Goal: Feedback & Contribution: Leave review/rating

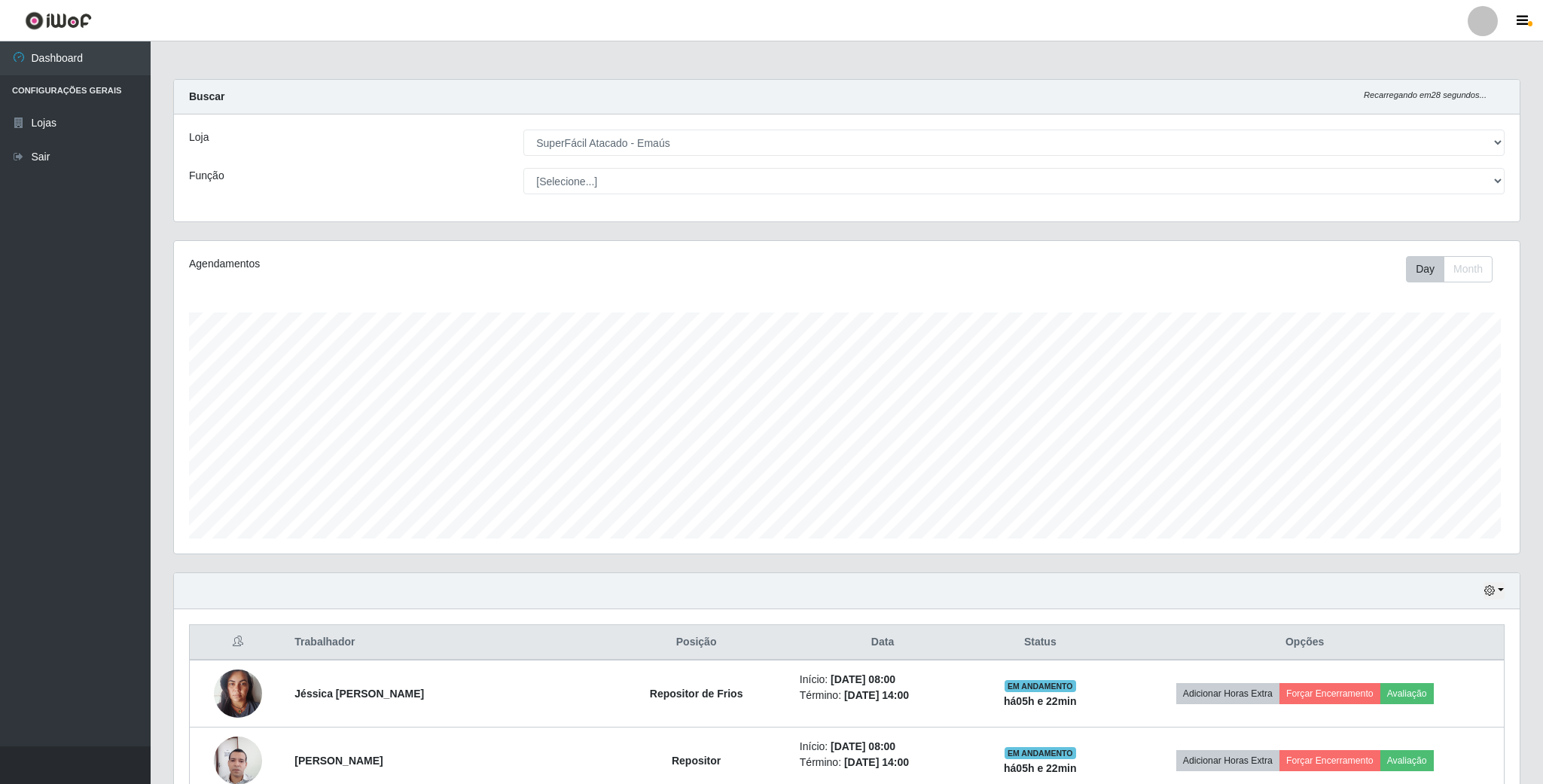
select select "407"
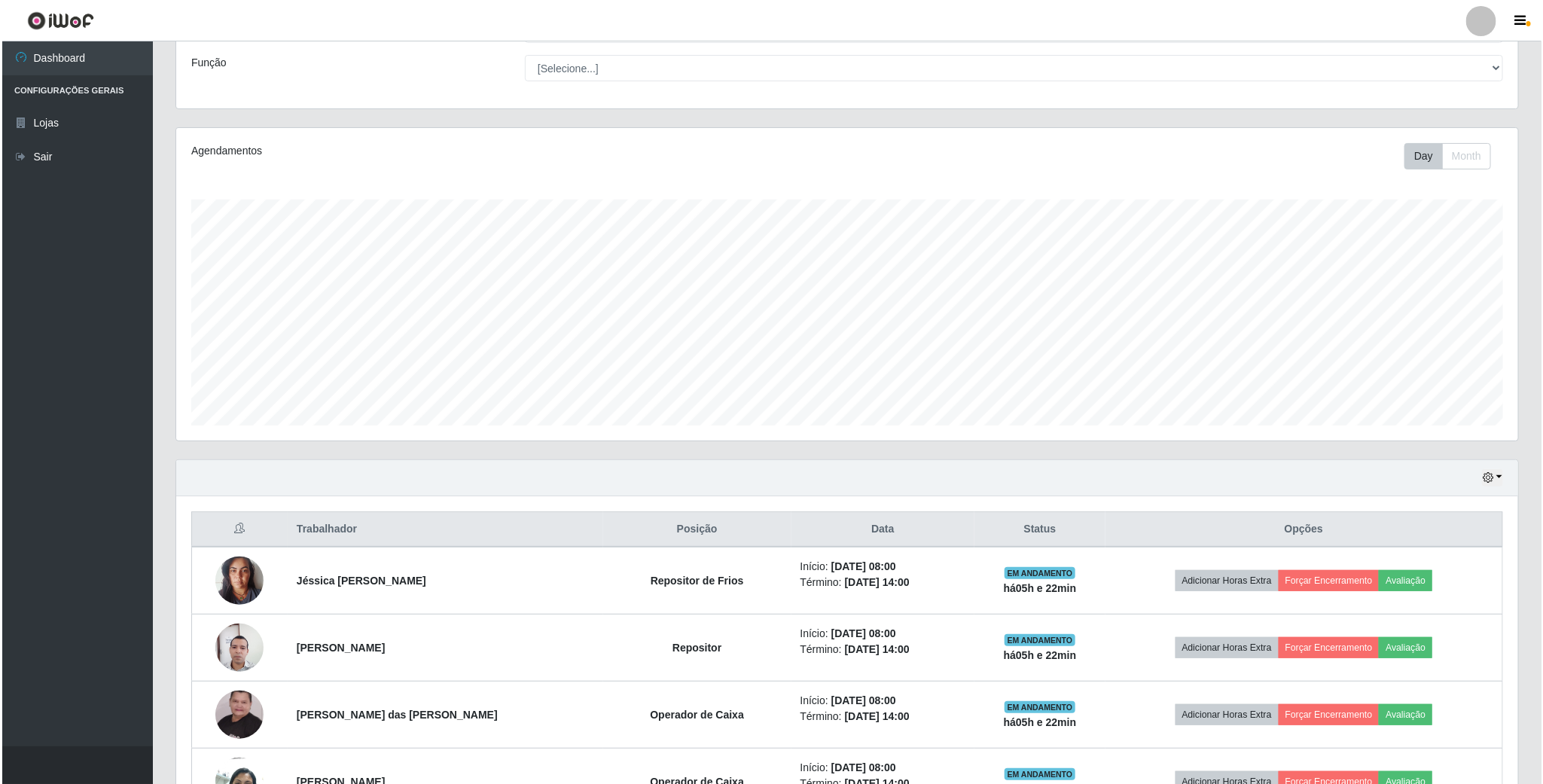
scroll to position [226, 0]
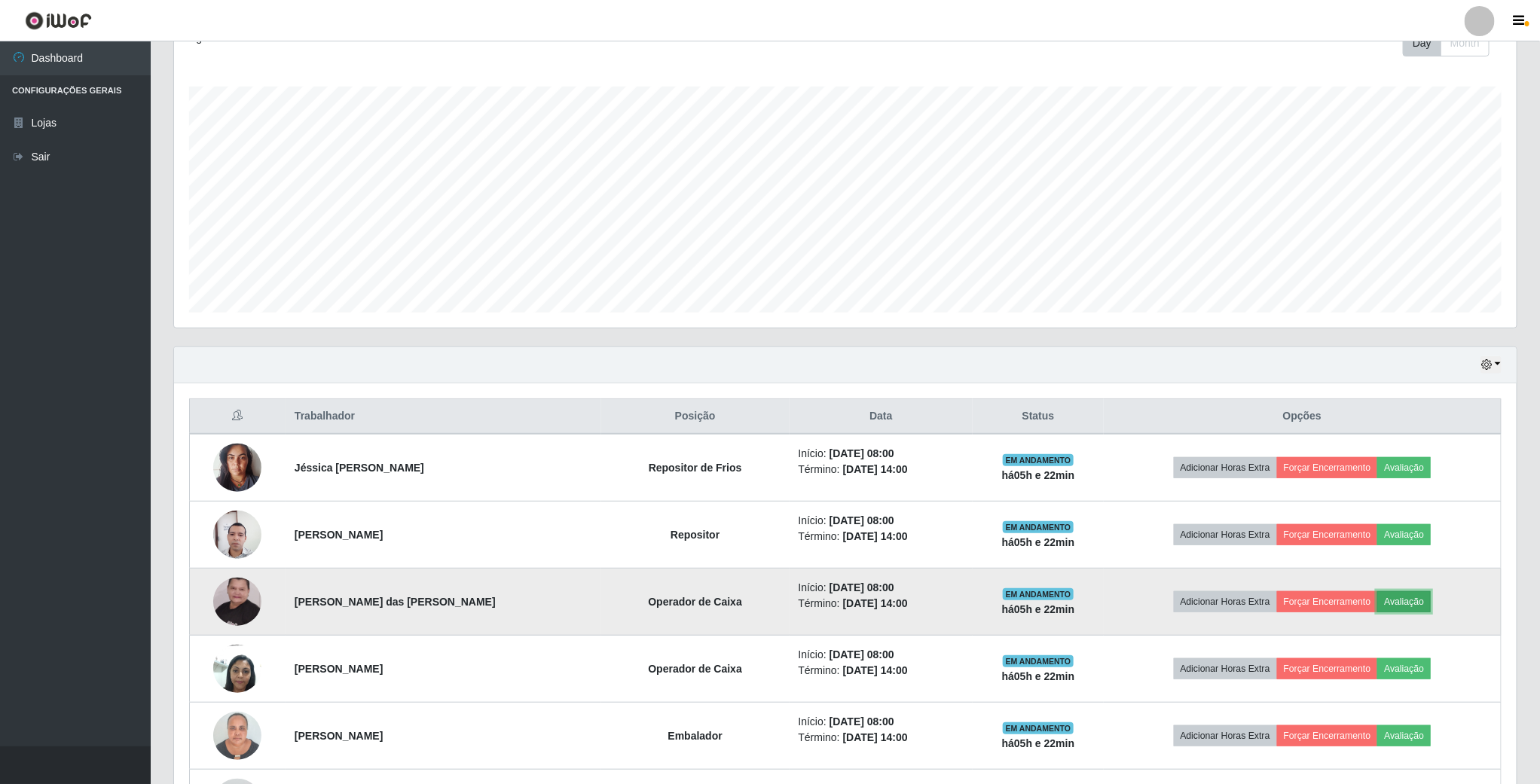
click at [1404, 600] on button "Avaliação" at bounding box center [1404, 602] width 54 height 21
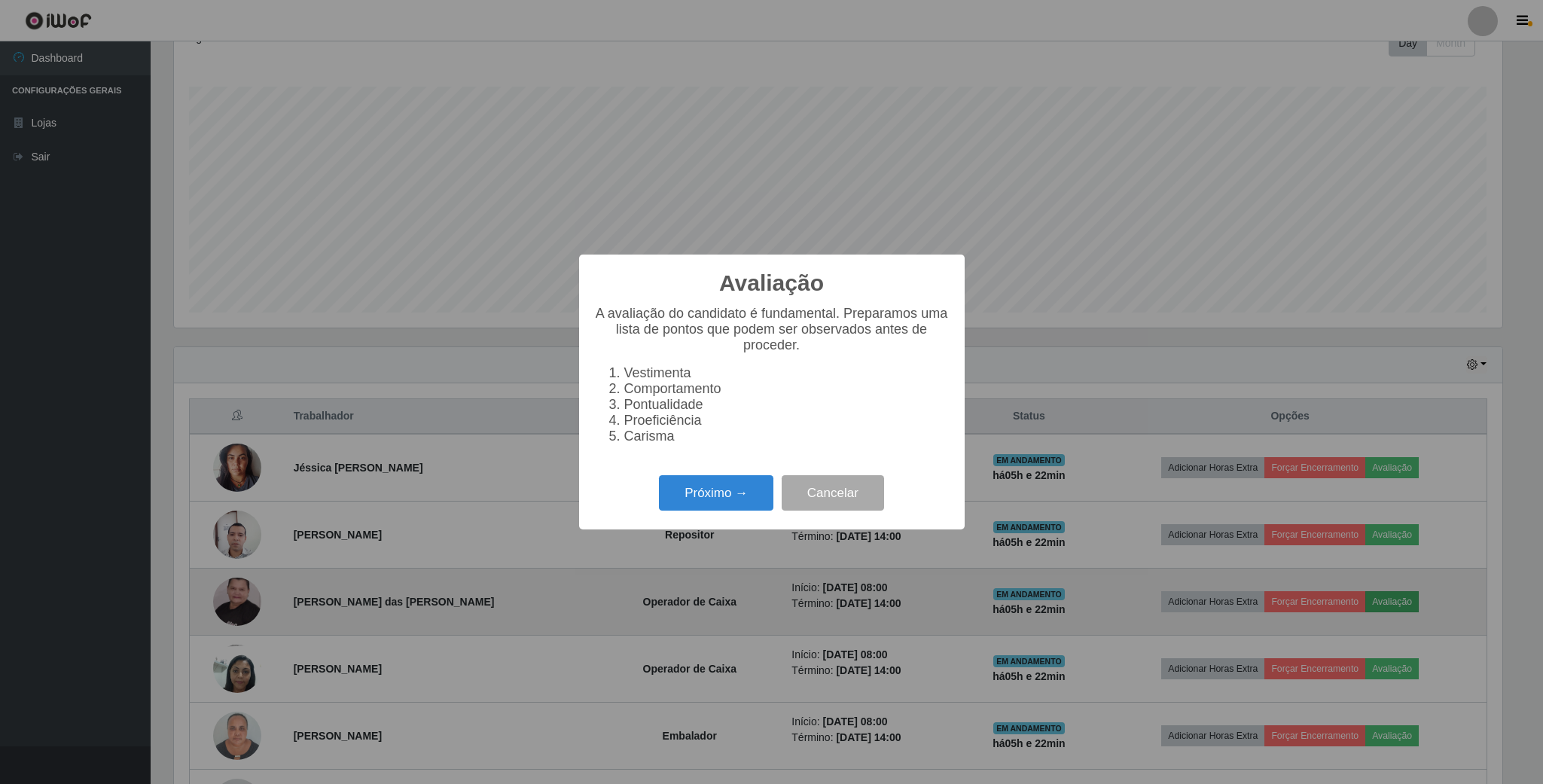
scroll to position [314, 1328]
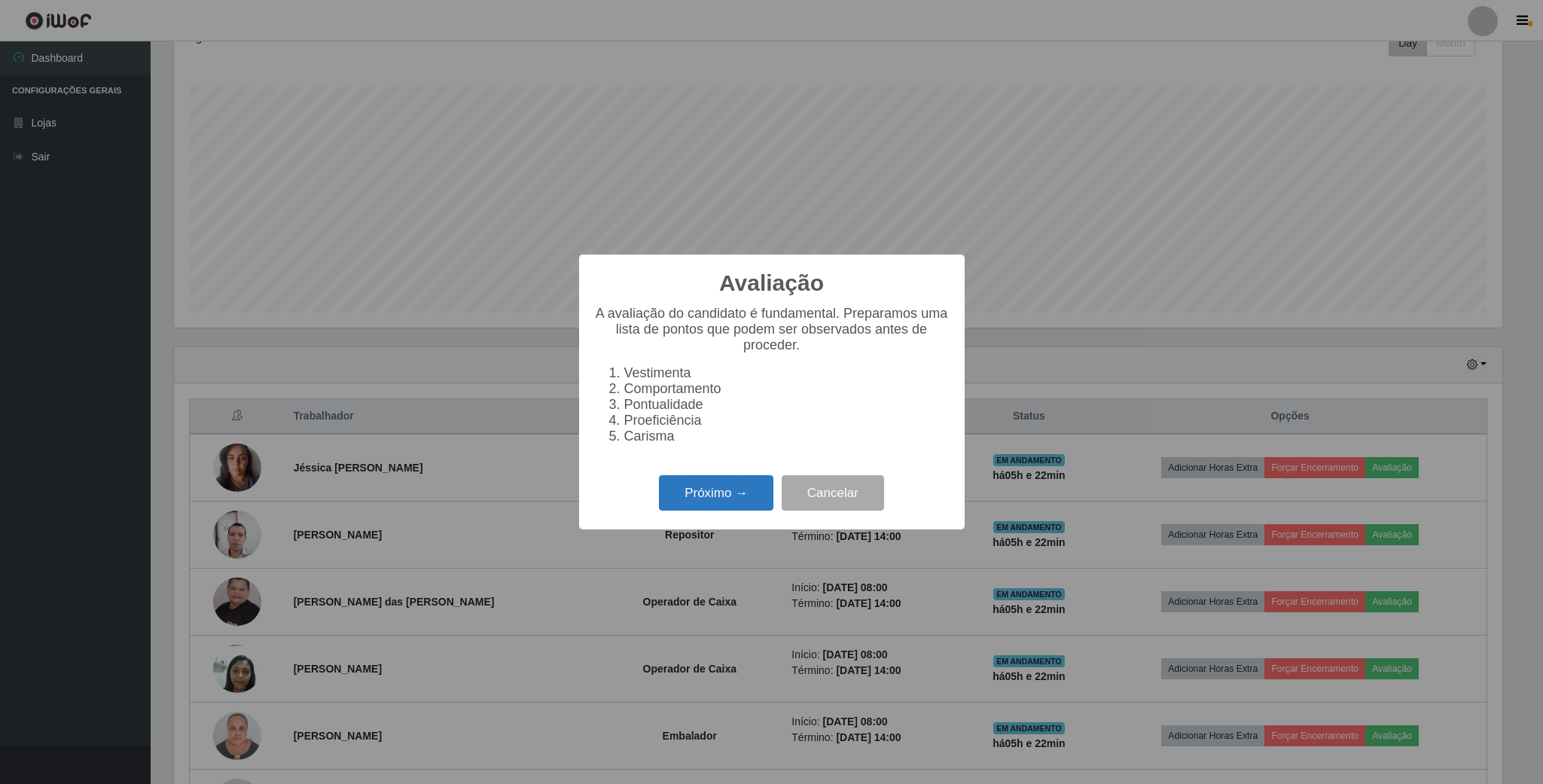
click at [713, 508] on button "Próximo →" at bounding box center [716, 492] width 115 height 35
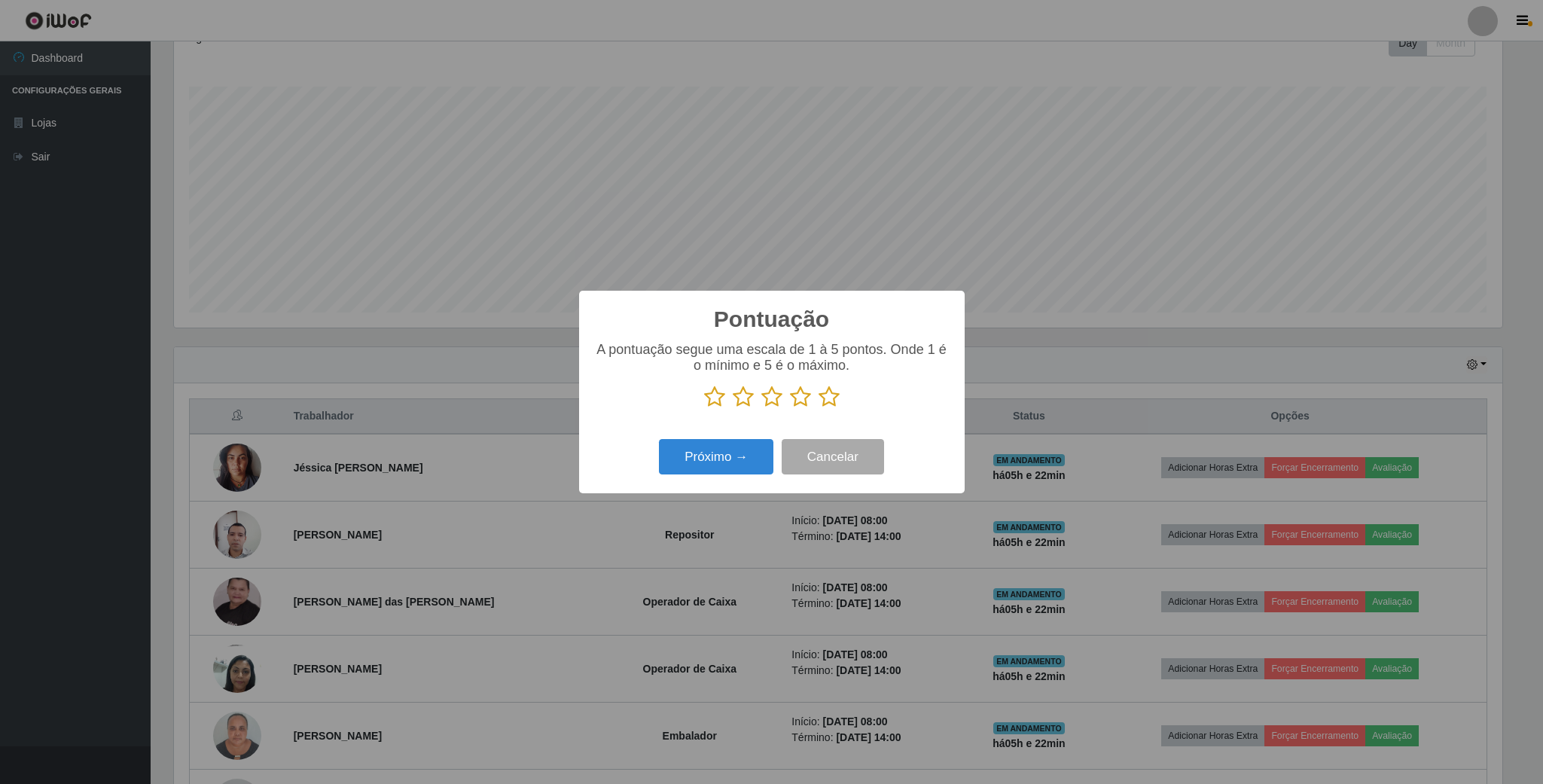
click at [832, 403] on icon at bounding box center [828, 397] width 21 height 22
click at [818, 408] on input "radio" at bounding box center [818, 408] width 0 height 0
click at [740, 464] on button "Próximo →" at bounding box center [716, 456] width 115 height 35
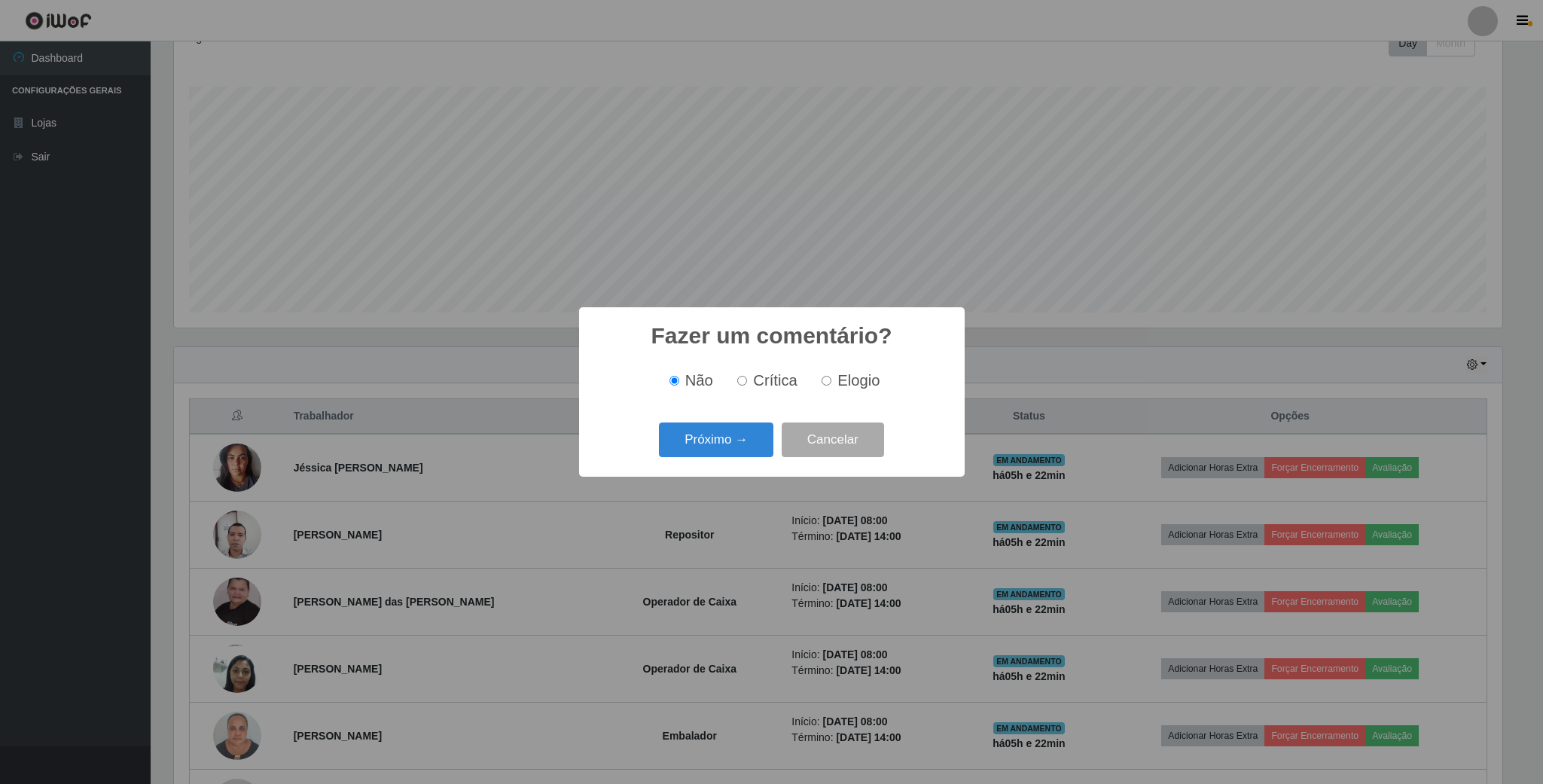
click at [827, 394] on div "Não Crítica Elogio" at bounding box center [772, 380] width 355 height 44
click at [825, 380] on input "Elogio" at bounding box center [827, 380] width 10 height 10
radio input "true"
click at [759, 439] on button "Próximo →" at bounding box center [716, 440] width 115 height 35
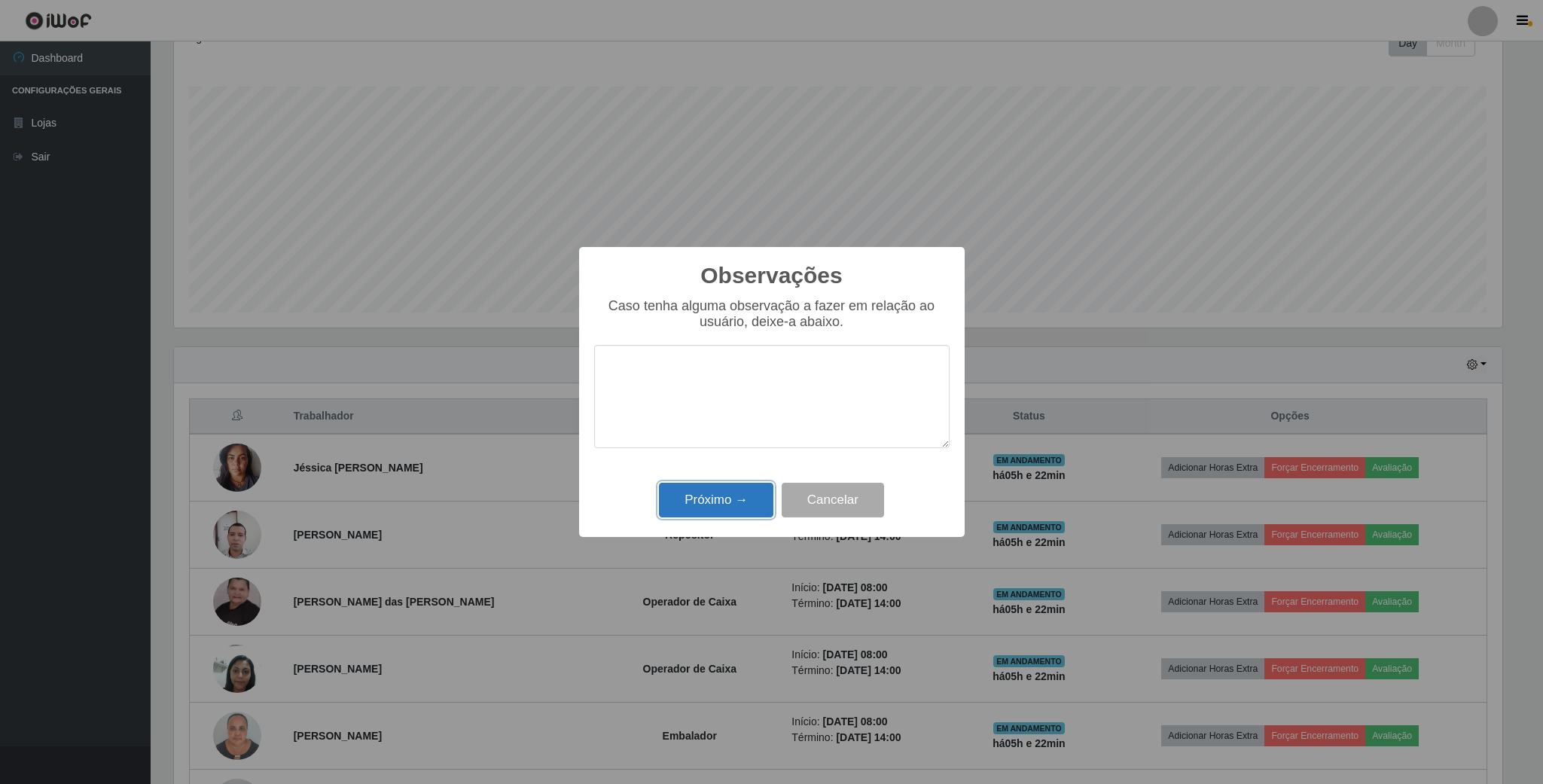
click at [728, 502] on button "Próximo →" at bounding box center [716, 501] width 115 height 35
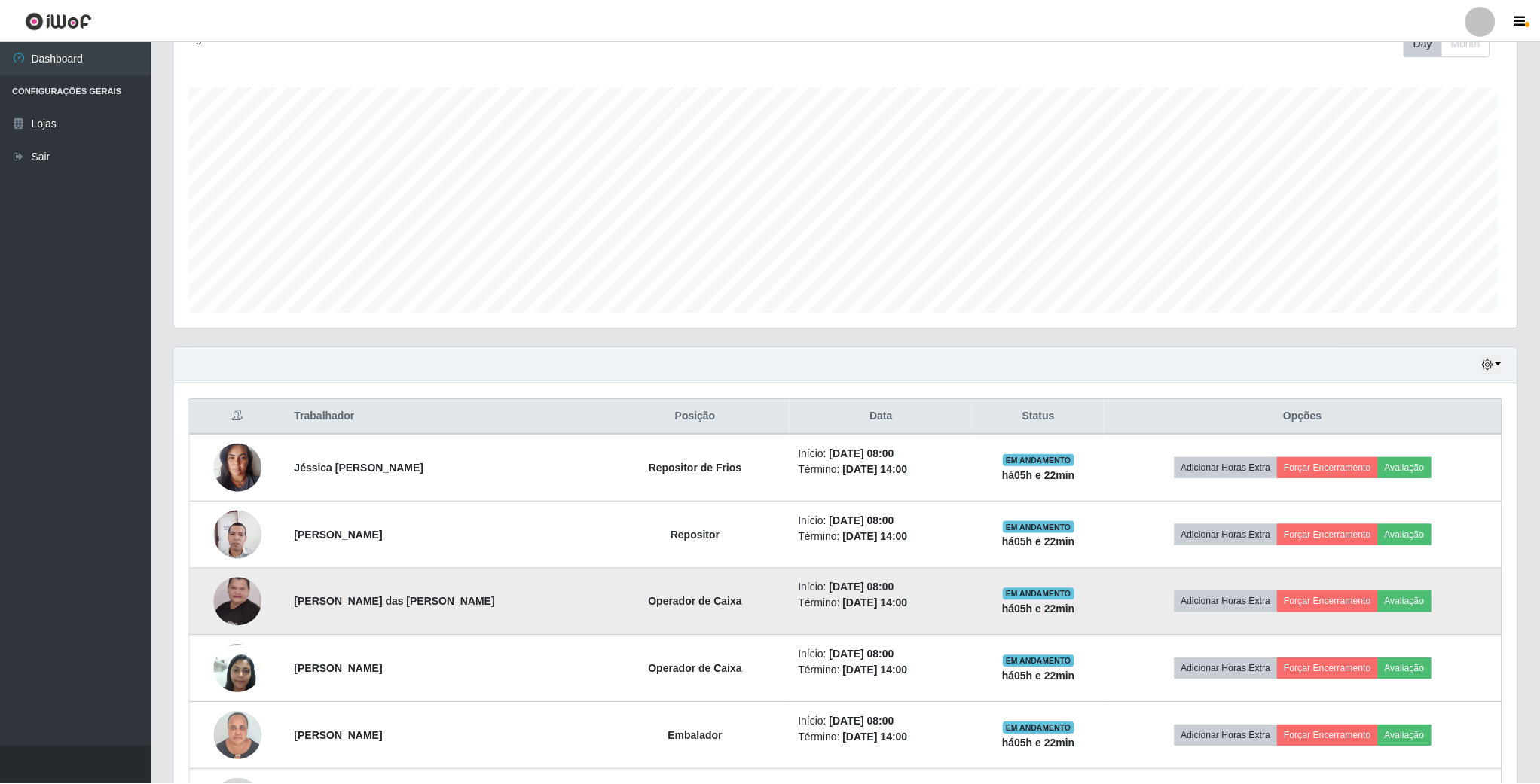
scroll to position [314, 1341]
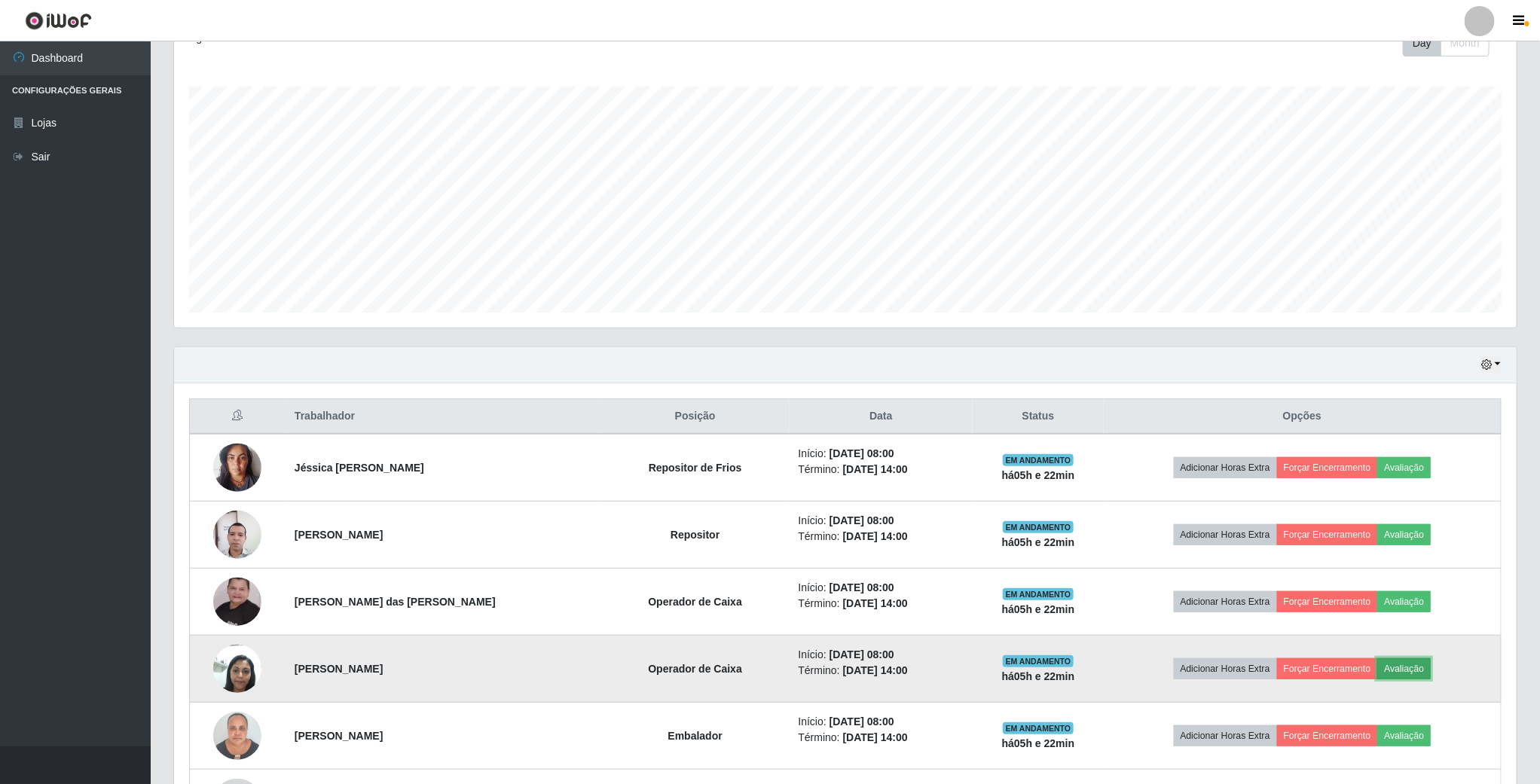
click at [1424, 676] on button "Avaliação" at bounding box center [1404, 668] width 54 height 21
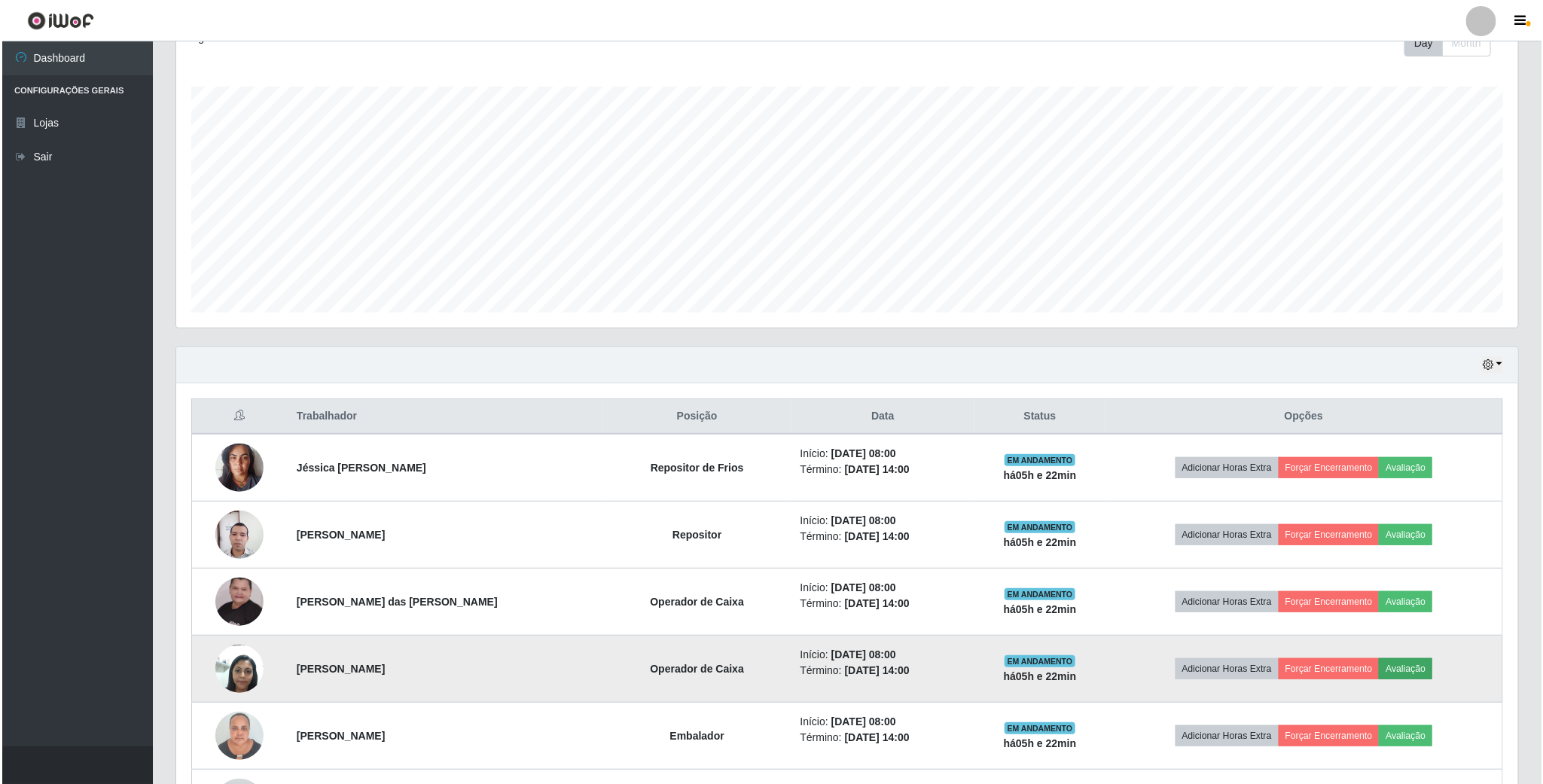
scroll to position [314, 1328]
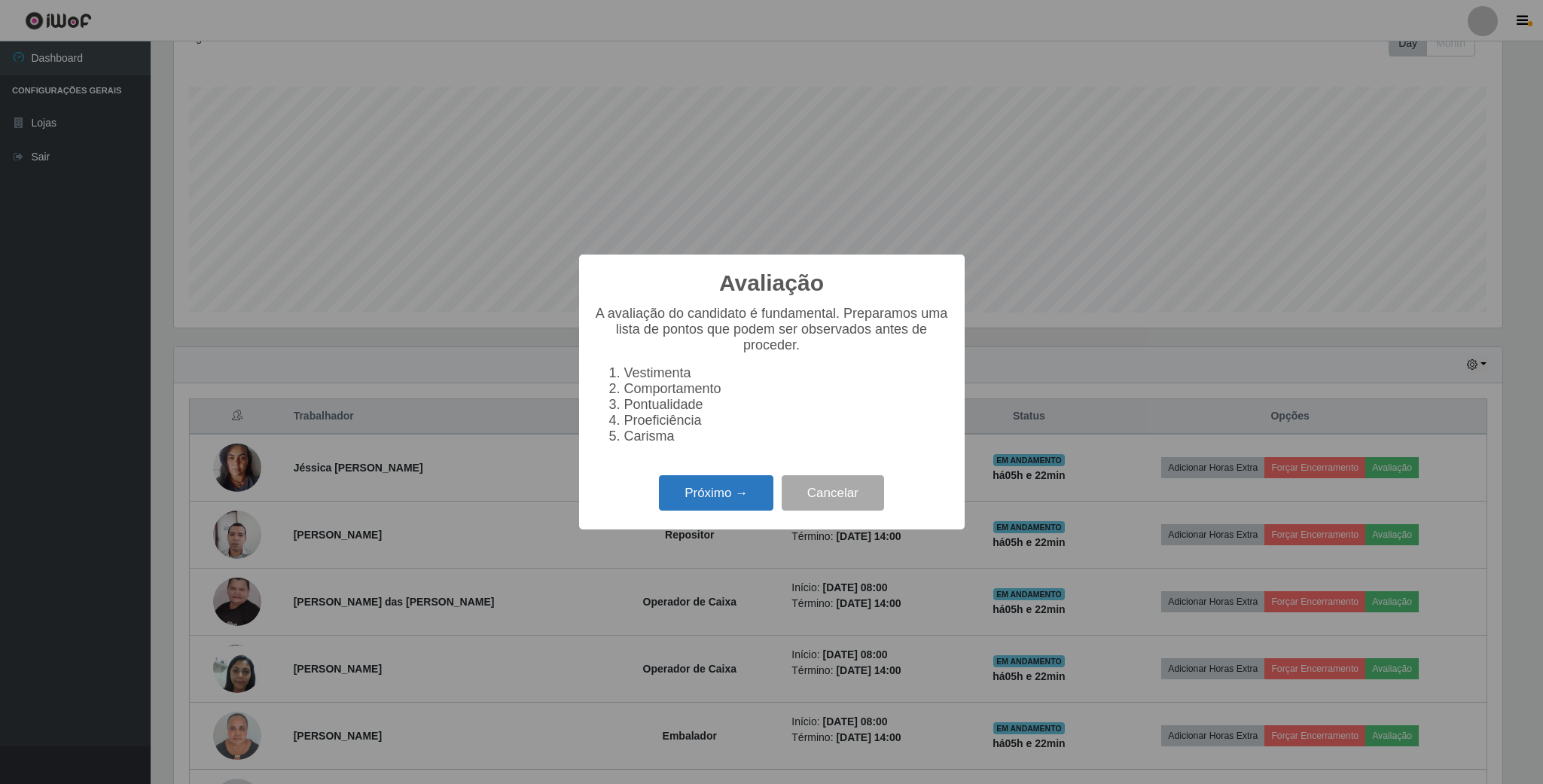
click at [726, 500] on button "Próximo →" at bounding box center [716, 492] width 115 height 35
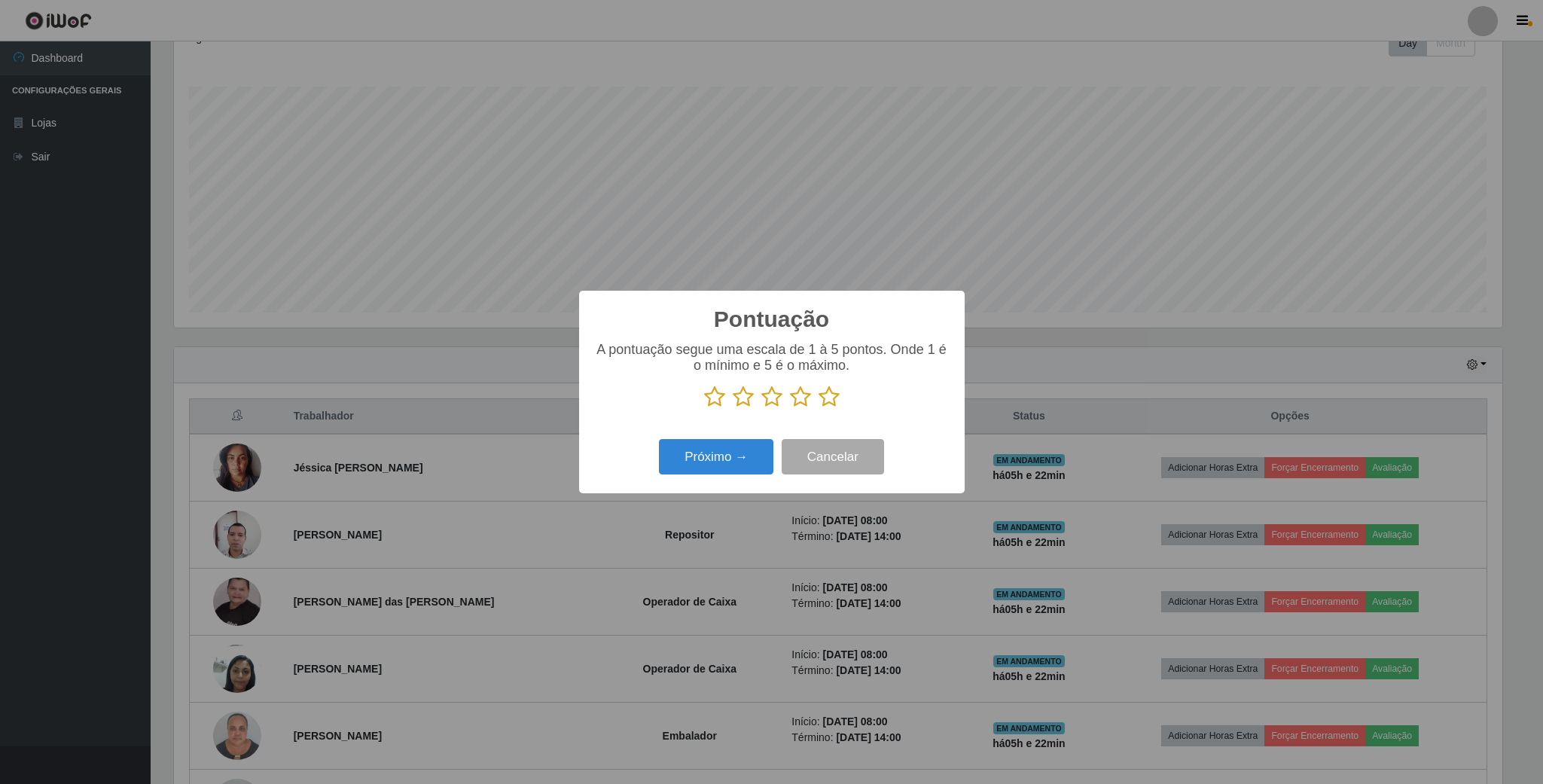
scroll to position [752868, 751849]
click at [839, 392] on p at bounding box center [772, 397] width 355 height 22
click at [823, 401] on icon at bounding box center [828, 397] width 21 height 22
click at [818, 408] on input "radio" at bounding box center [818, 408] width 0 height 0
click at [749, 454] on button "Próximo →" at bounding box center [716, 456] width 115 height 35
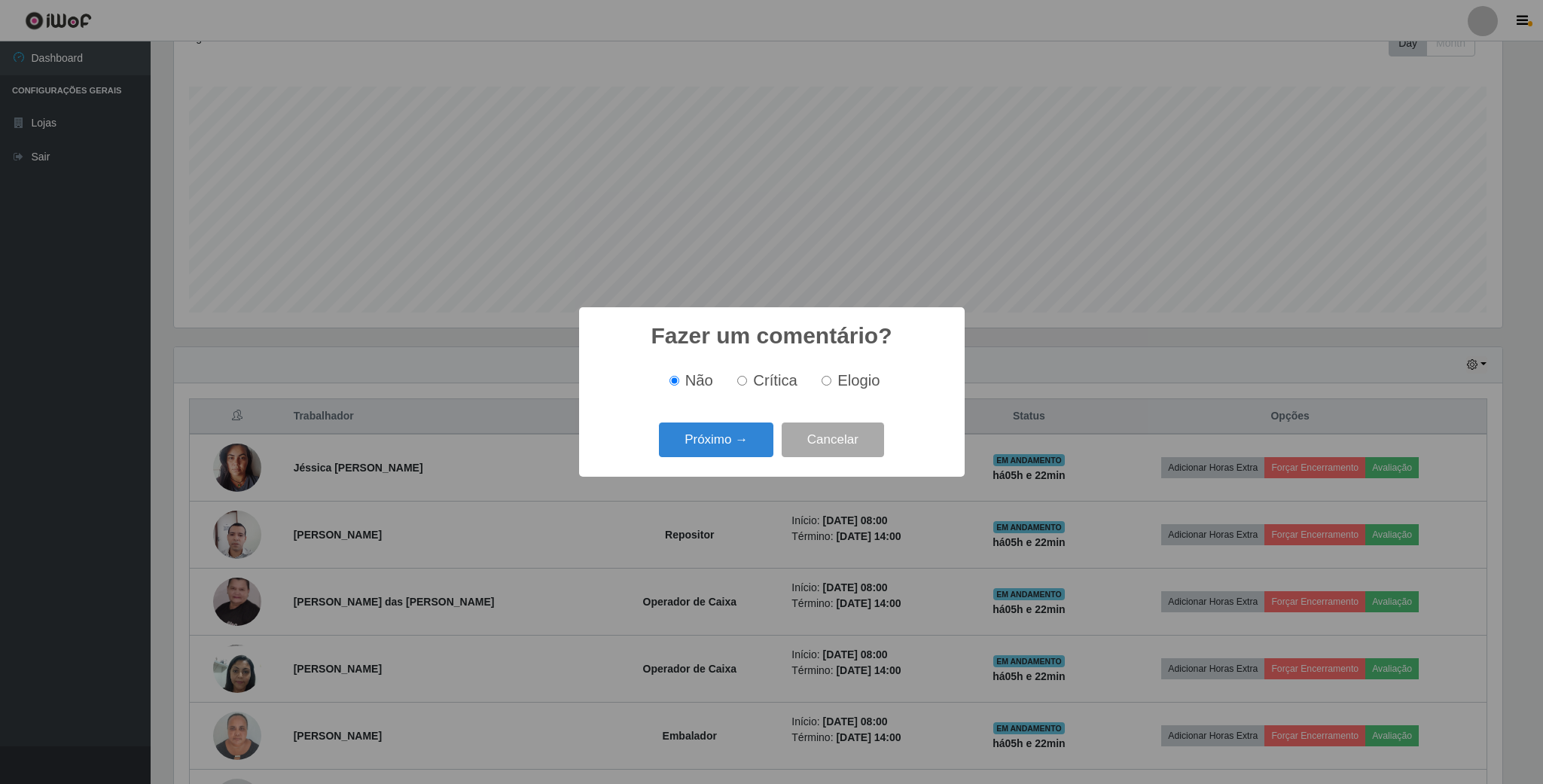
click at [823, 378] on input "Elogio" at bounding box center [827, 380] width 10 height 10
radio input "true"
click at [760, 435] on button "Próximo →" at bounding box center [716, 440] width 115 height 35
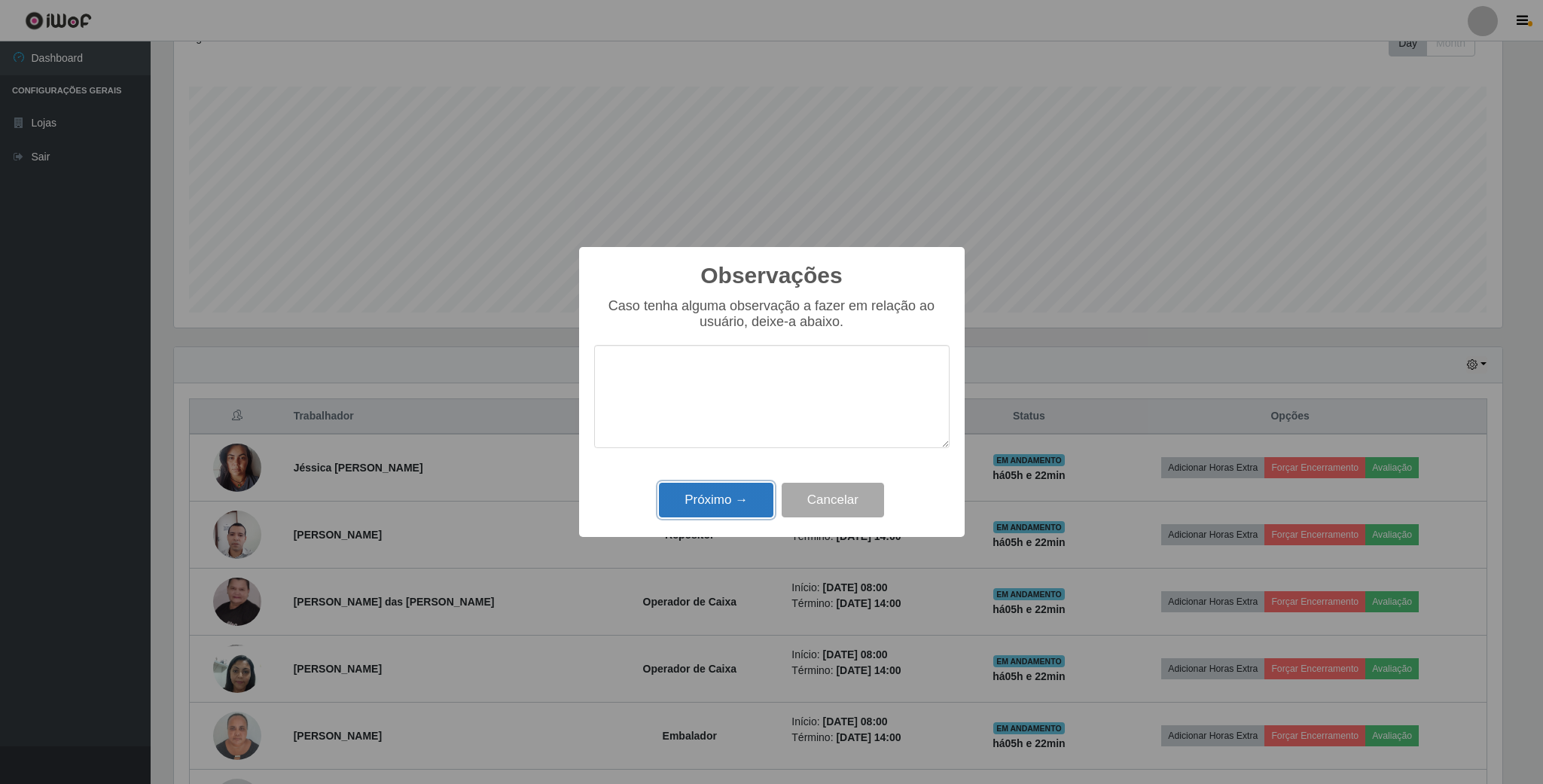
click at [733, 504] on button "Próximo →" at bounding box center [716, 501] width 115 height 35
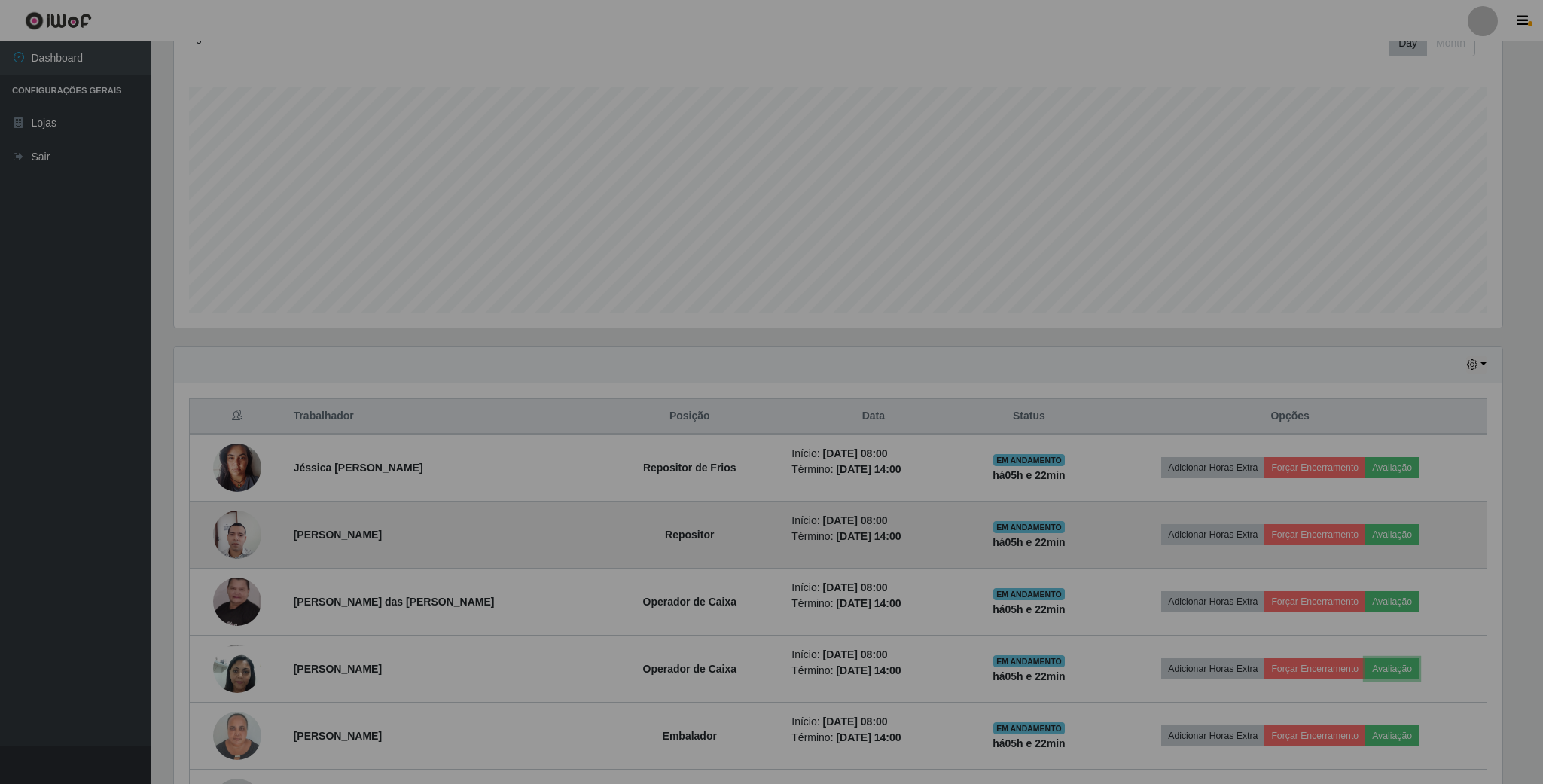
scroll to position [314, 1340]
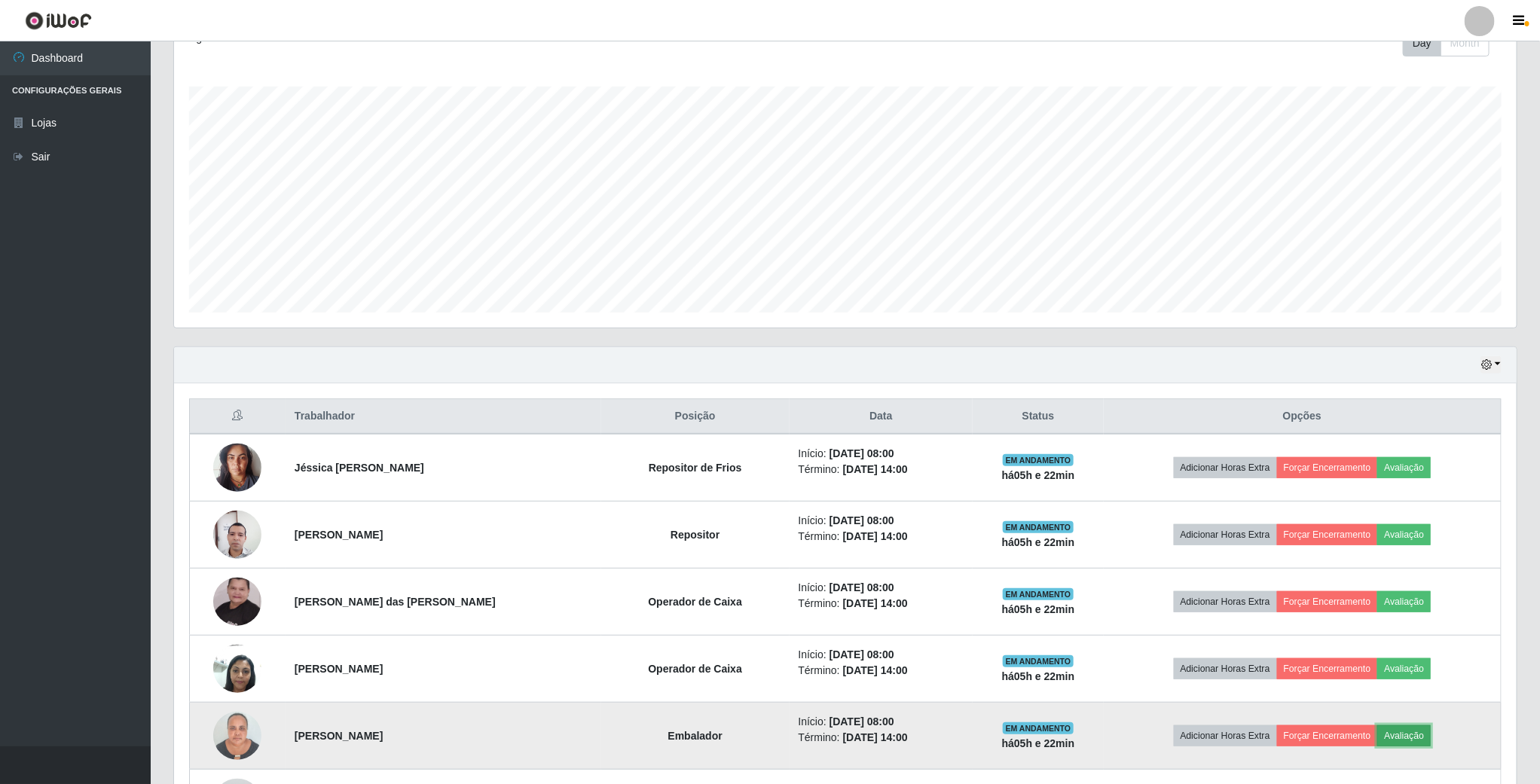
click at [1429, 743] on button "Avaliação" at bounding box center [1404, 736] width 54 height 21
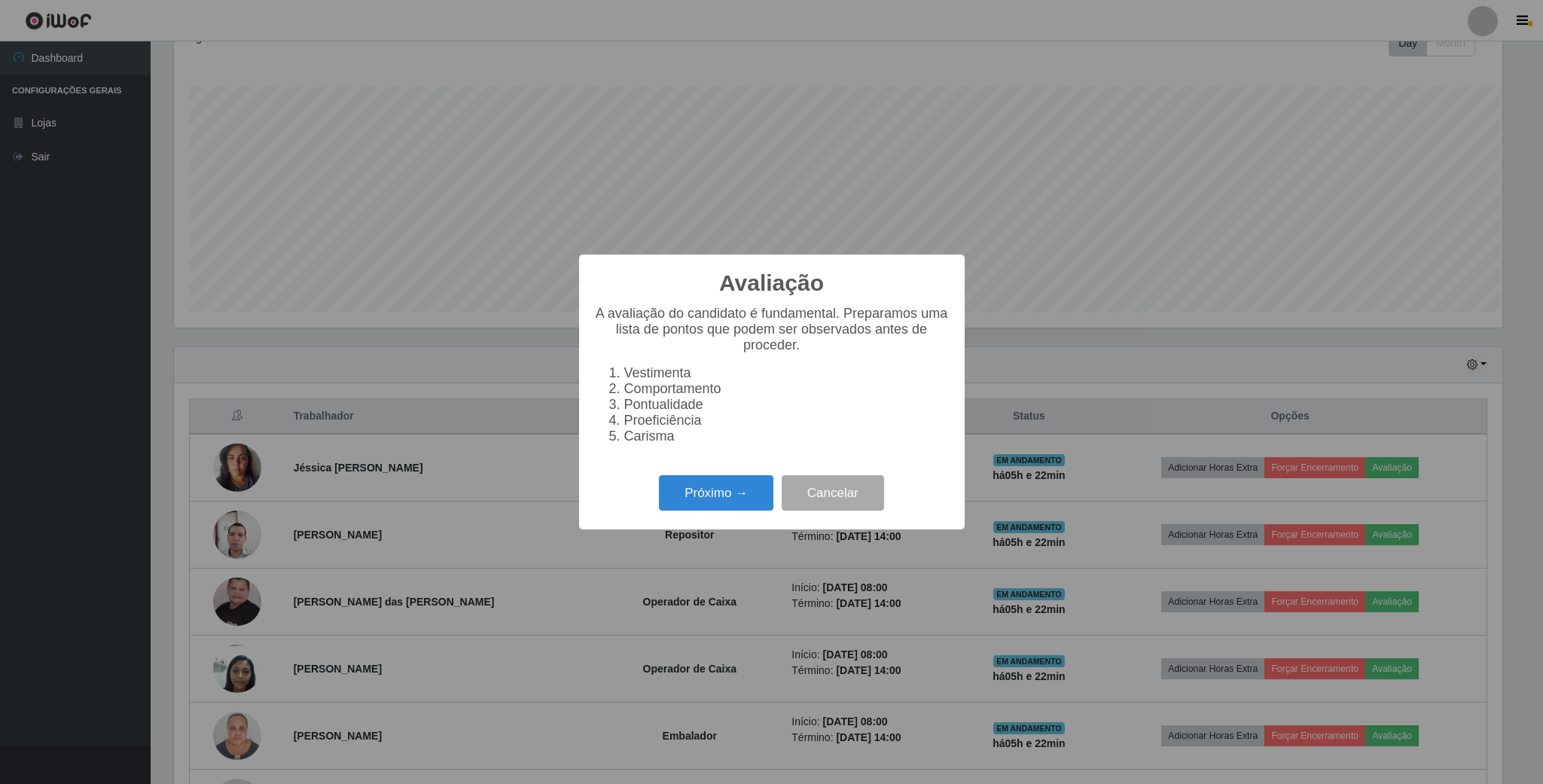
scroll to position [314, 1328]
drag, startPoint x: 741, startPoint y: 500, endPoint x: 749, endPoint y: 495, distance: 9.4
click at [749, 495] on button "Próximo →" at bounding box center [716, 492] width 115 height 35
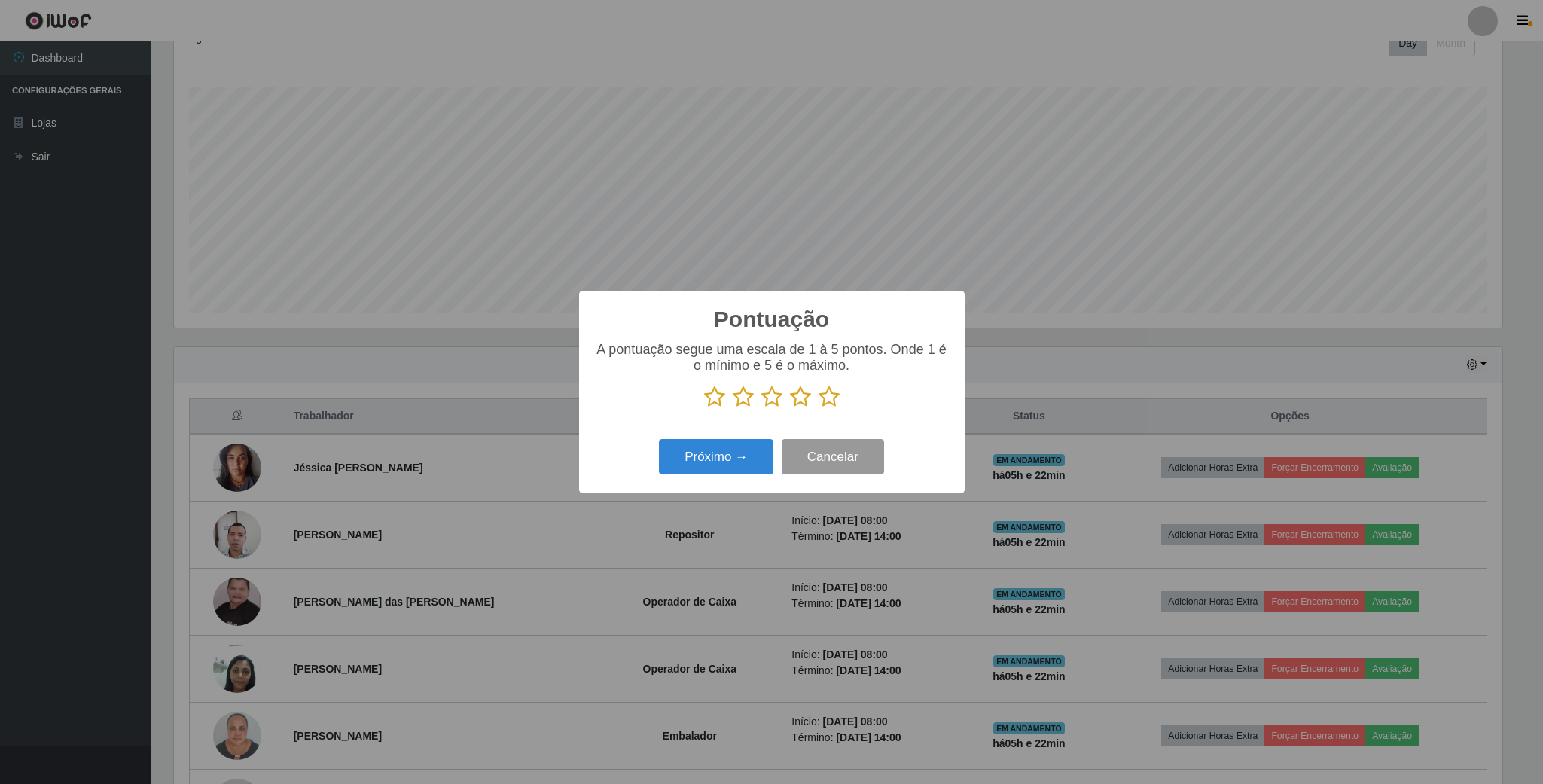
scroll to position [752868, 751849]
click at [827, 398] on icon at bounding box center [828, 397] width 21 height 22
click at [818, 408] on input "radio" at bounding box center [818, 408] width 0 height 0
click at [730, 466] on button "Próximo →" at bounding box center [716, 456] width 115 height 35
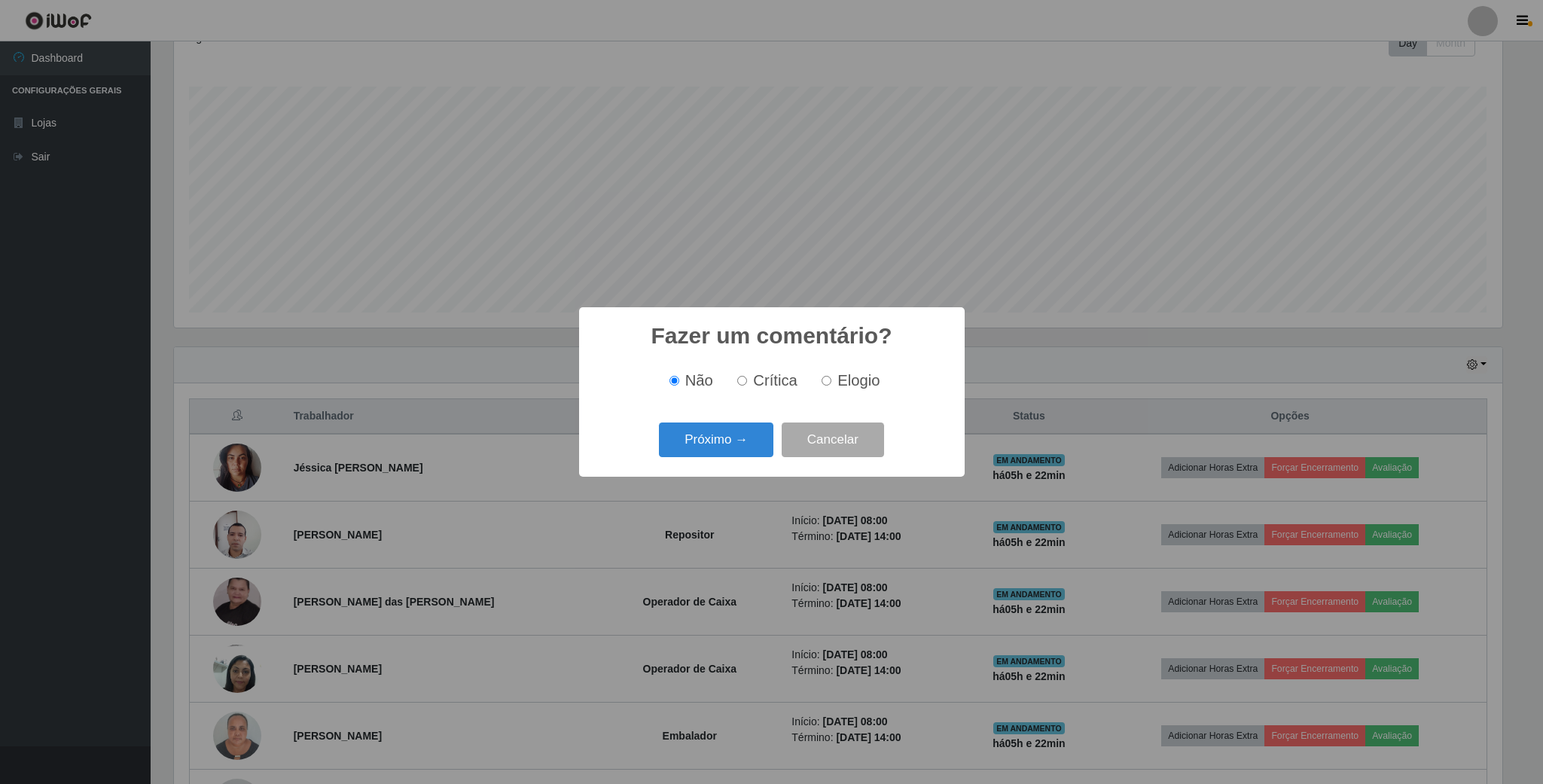
click at [823, 382] on input "Elogio" at bounding box center [827, 380] width 10 height 10
radio input "true"
click at [766, 446] on button "Próximo →" at bounding box center [716, 440] width 115 height 35
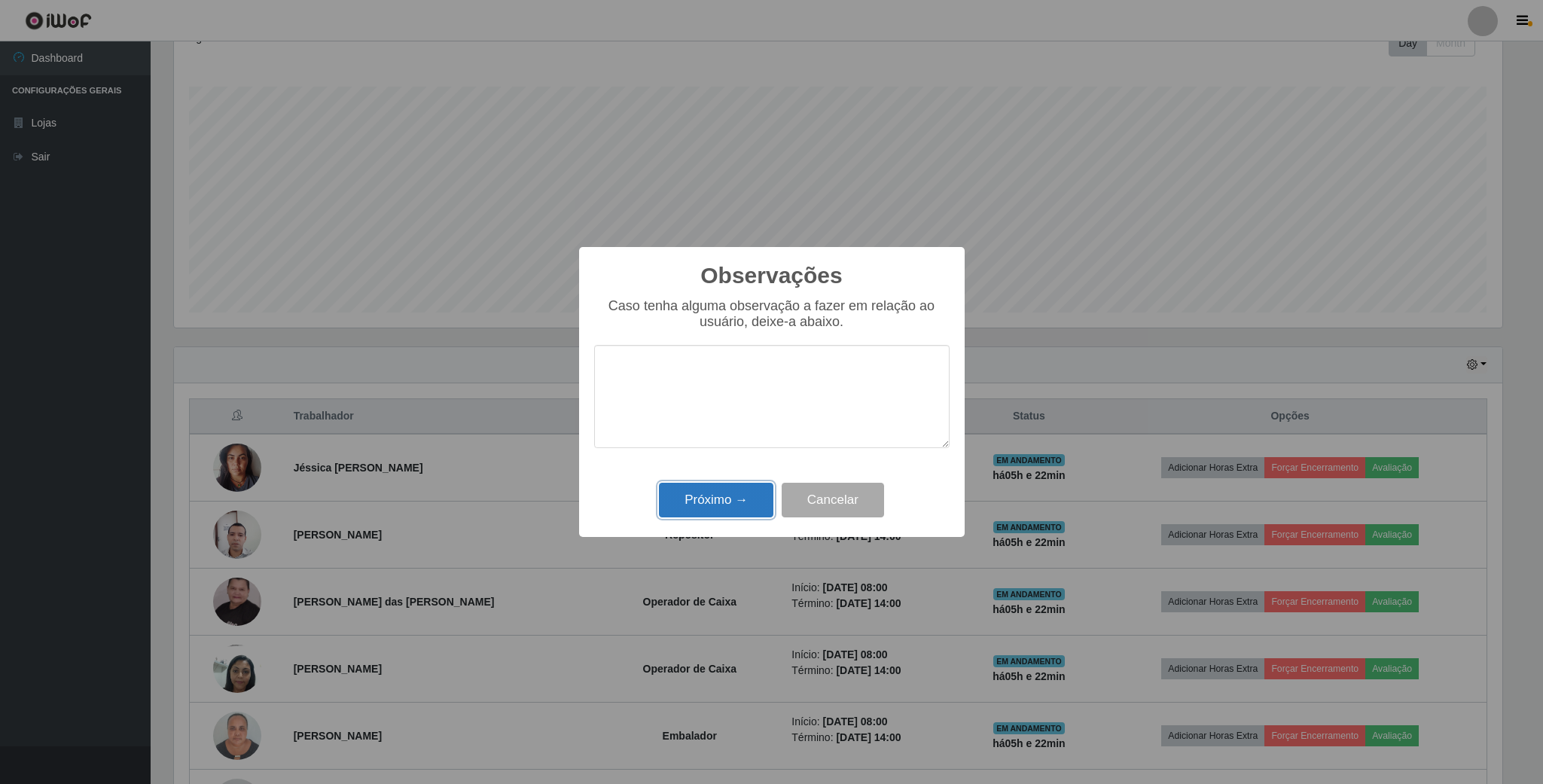
click at [743, 497] on button "Próximo →" at bounding box center [716, 501] width 115 height 35
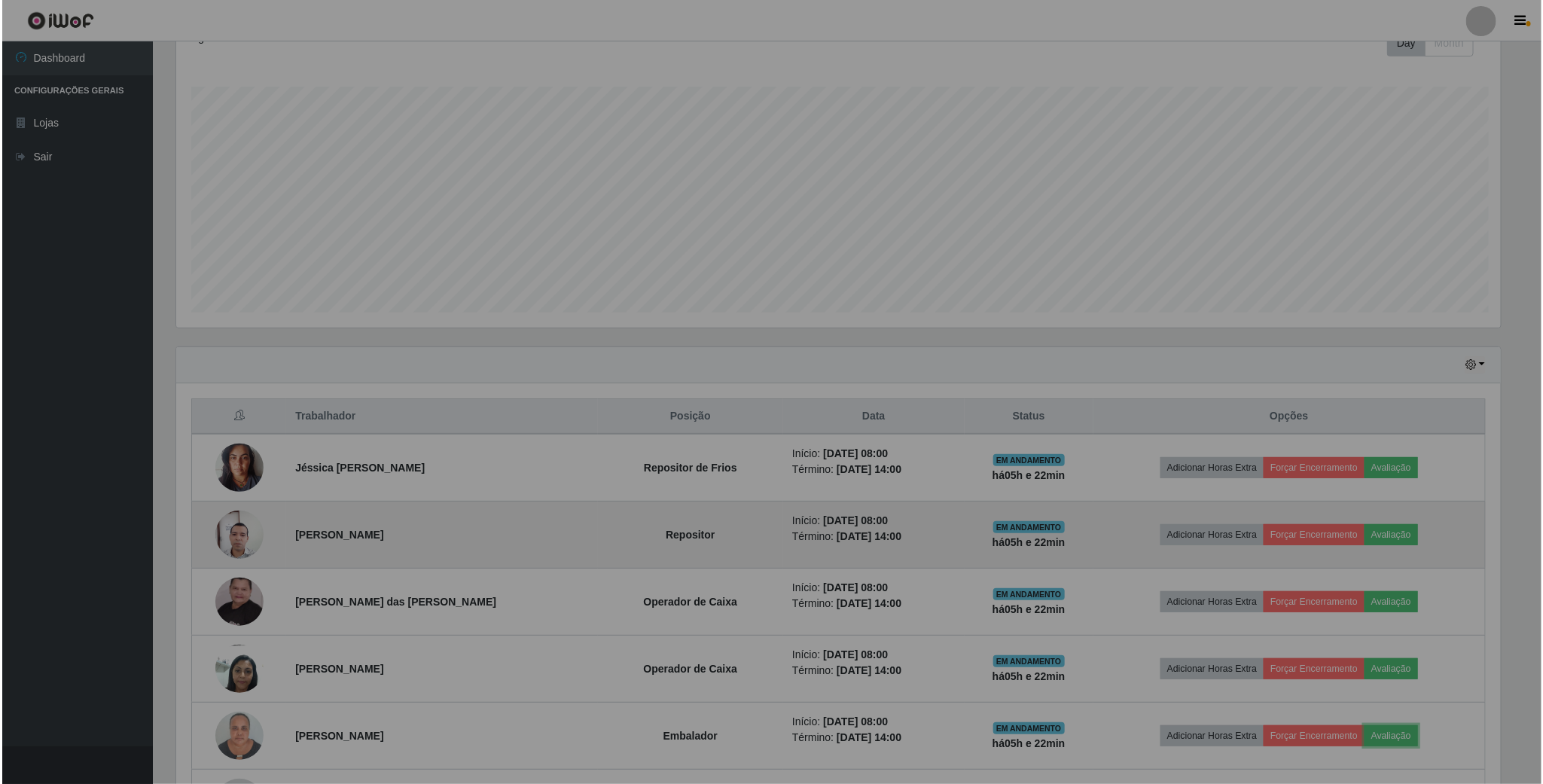
scroll to position [314, 1340]
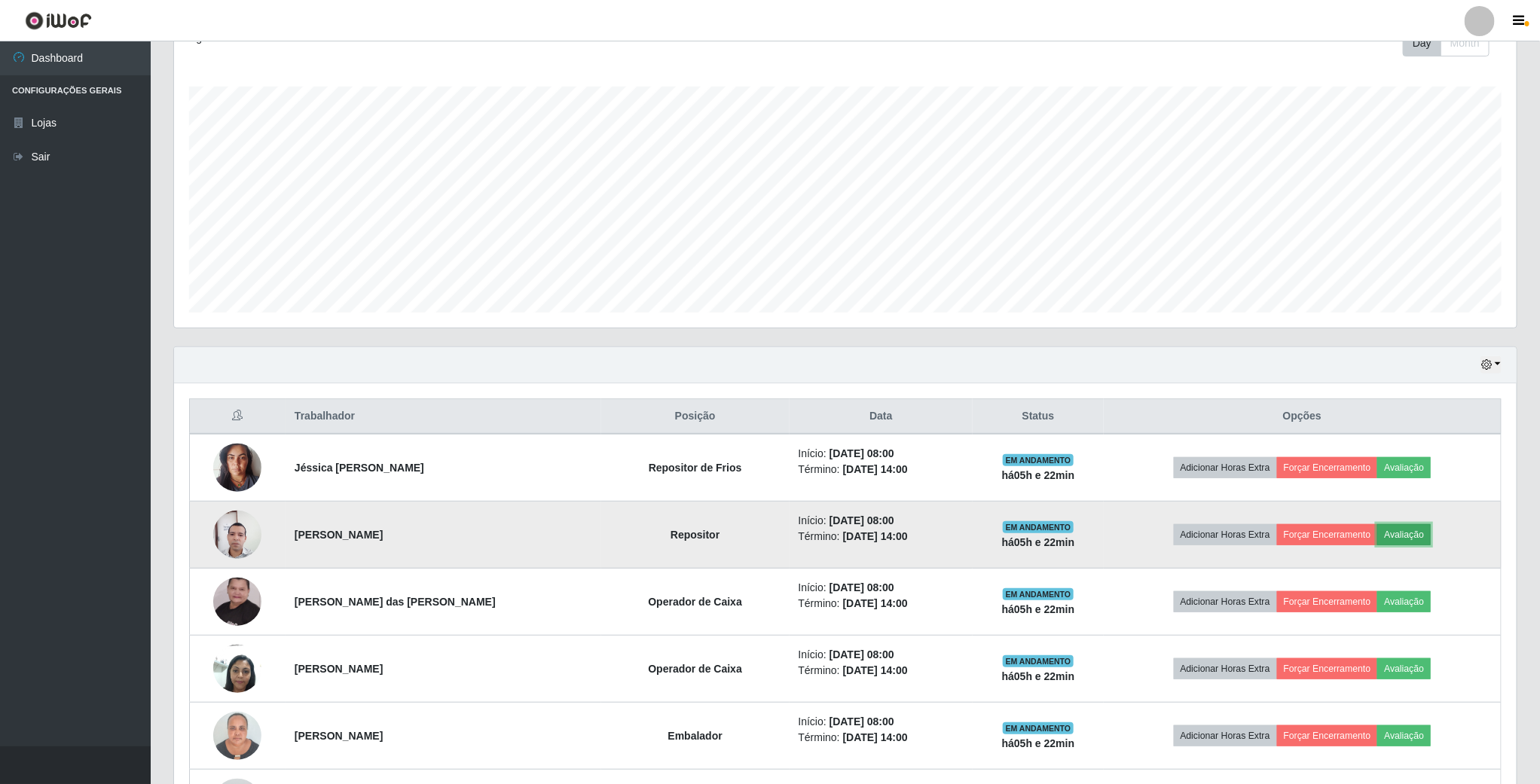
click at [1421, 544] on button "Avaliação" at bounding box center [1404, 534] width 54 height 21
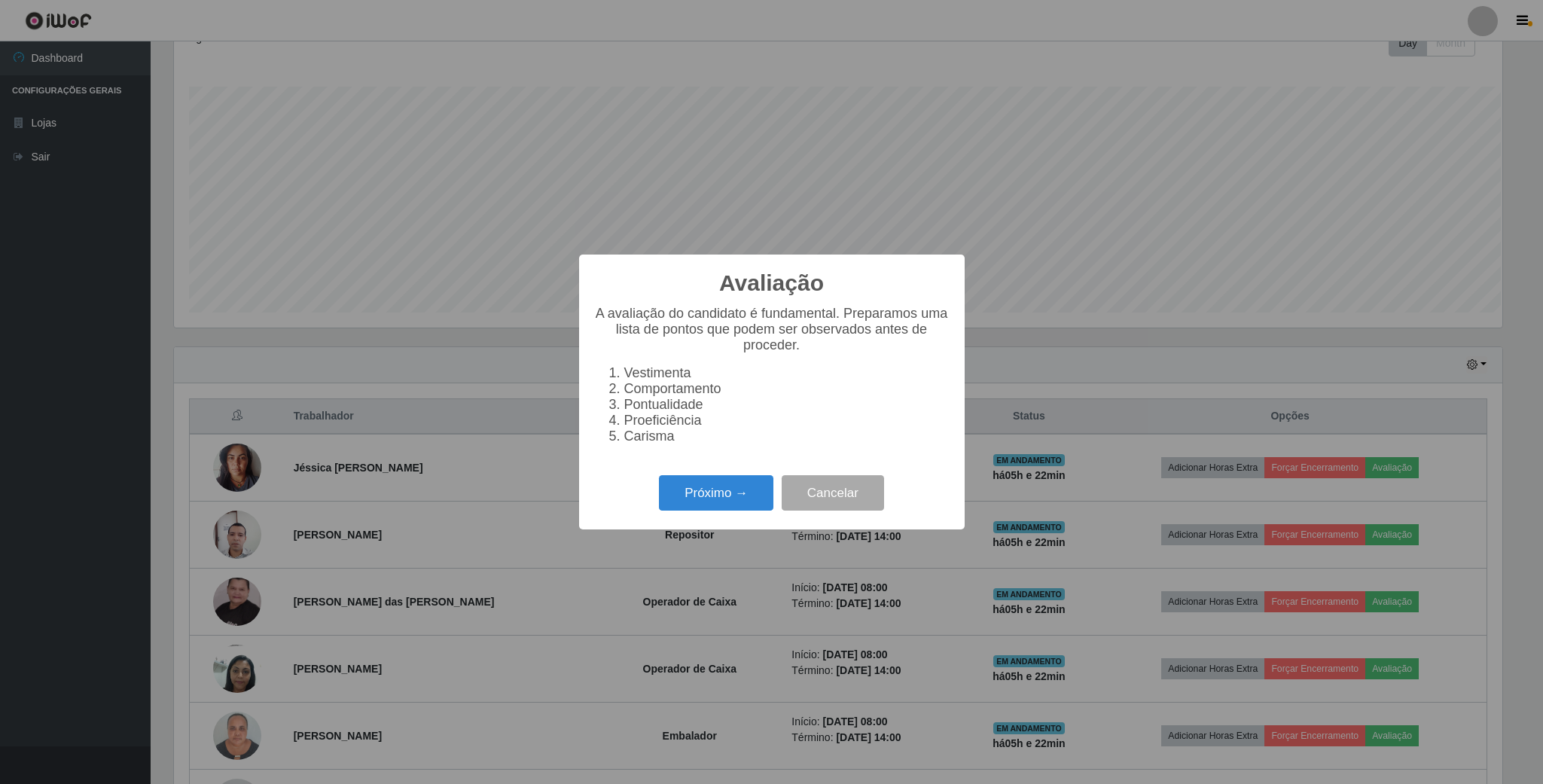
scroll to position [314, 1328]
click at [729, 495] on button "Próximo →" at bounding box center [716, 492] width 115 height 35
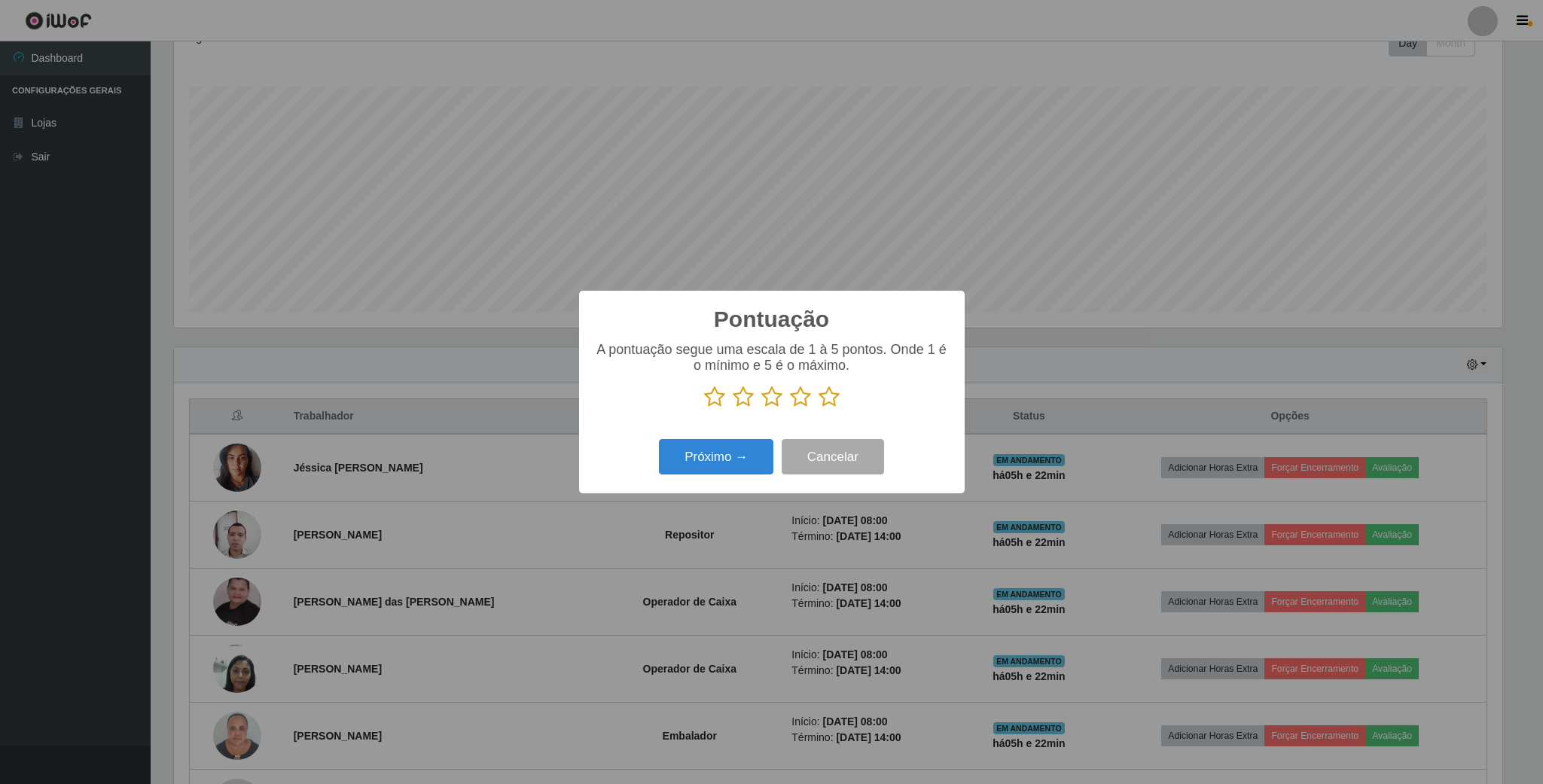
scroll to position [752868, 751849]
click at [825, 398] on icon at bounding box center [828, 397] width 21 height 22
click at [818, 408] on input "radio" at bounding box center [818, 408] width 0 height 0
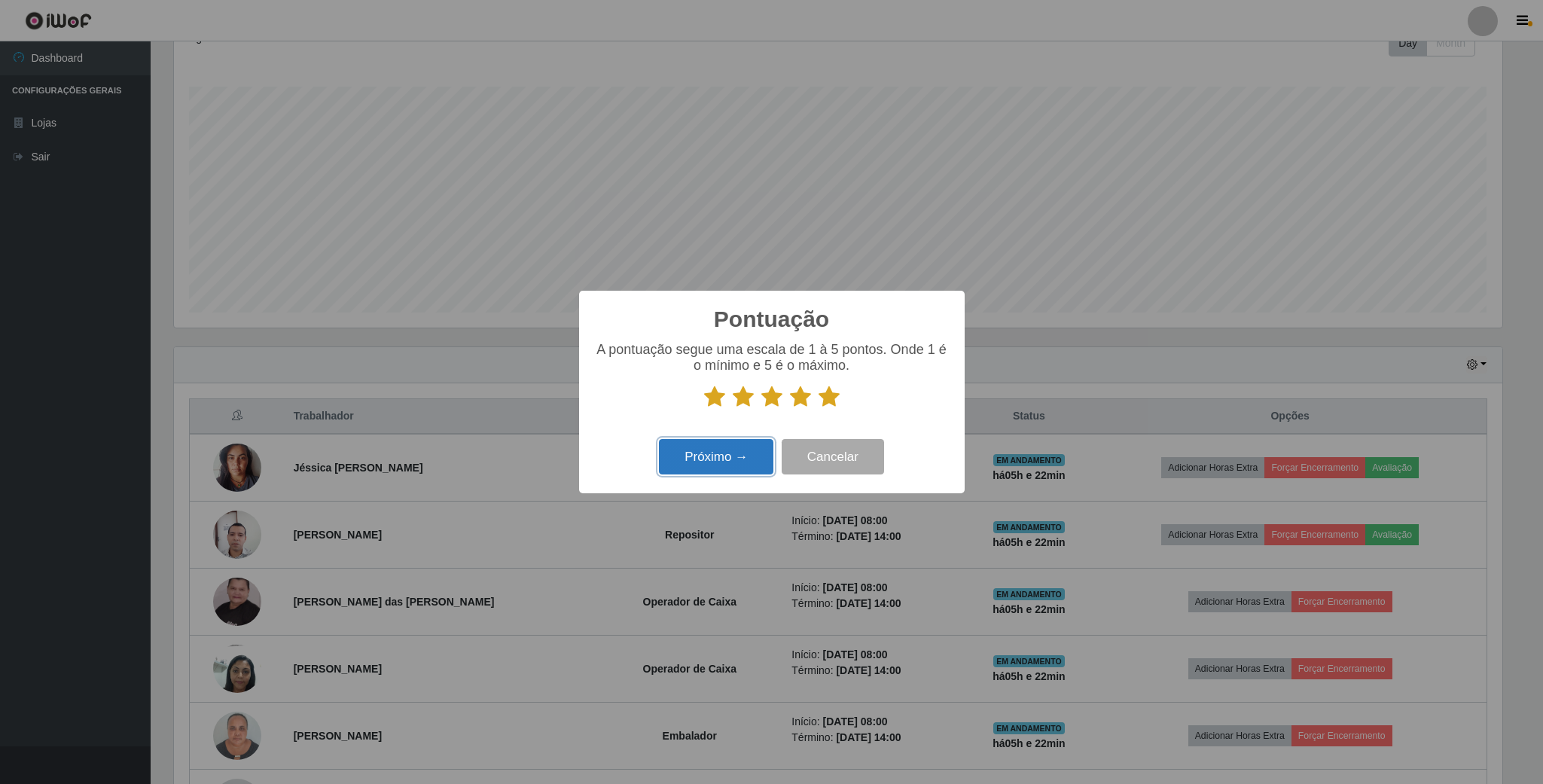
click at [729, 446] on button "Próximo →" at bounding box center [716, 456] width 115 height 35
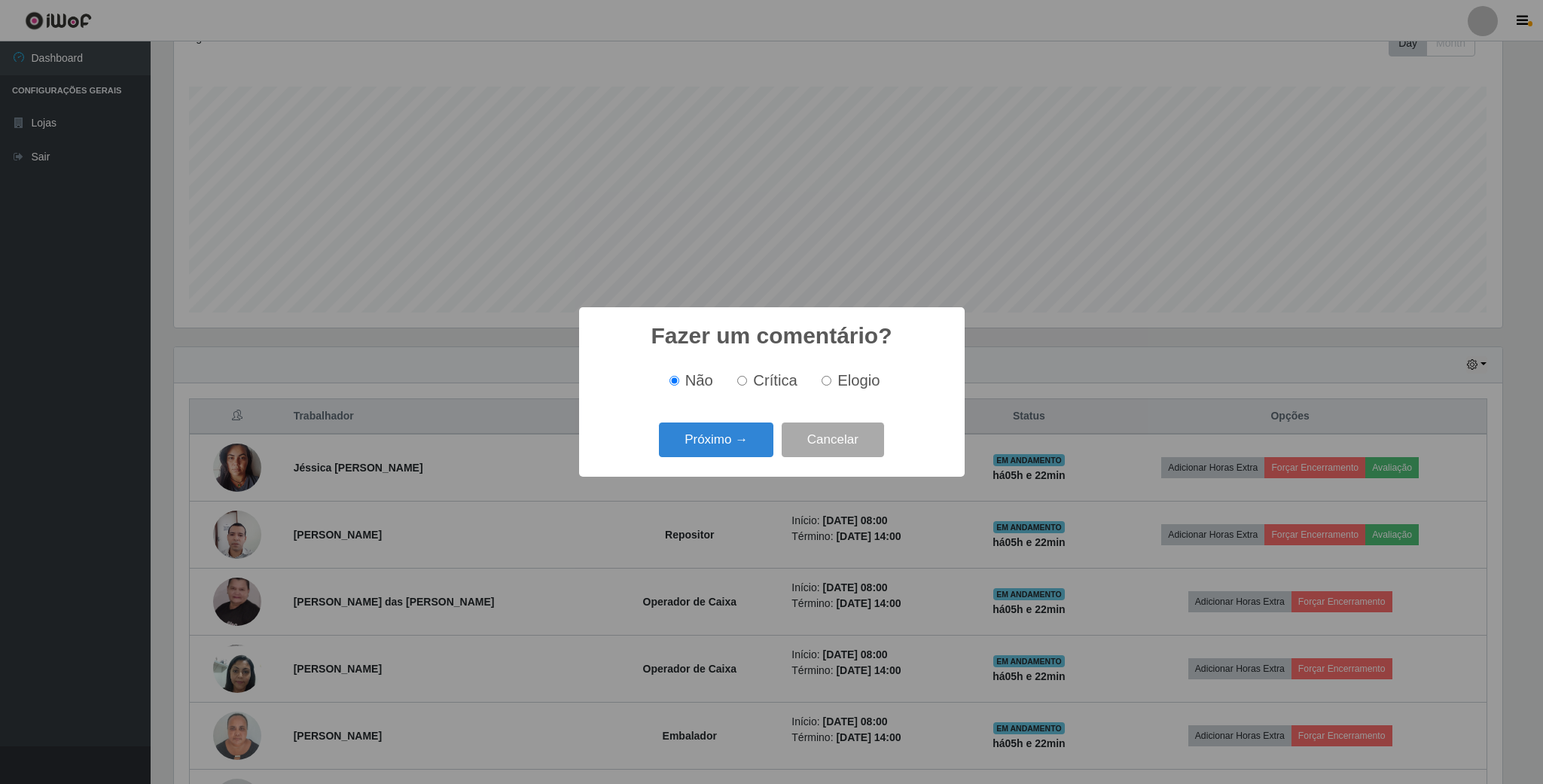
click at [829, 389] on label "Elogio" at bounding box center [847, 380] width 64 height 18
click at [829, 386] on input "Elogio" at bounding box center [827, 380] width 10 height 10
radio input "true"
click at [739, 447] on button "Próximo →" at bounding box center [716, 440] width 115 height 35
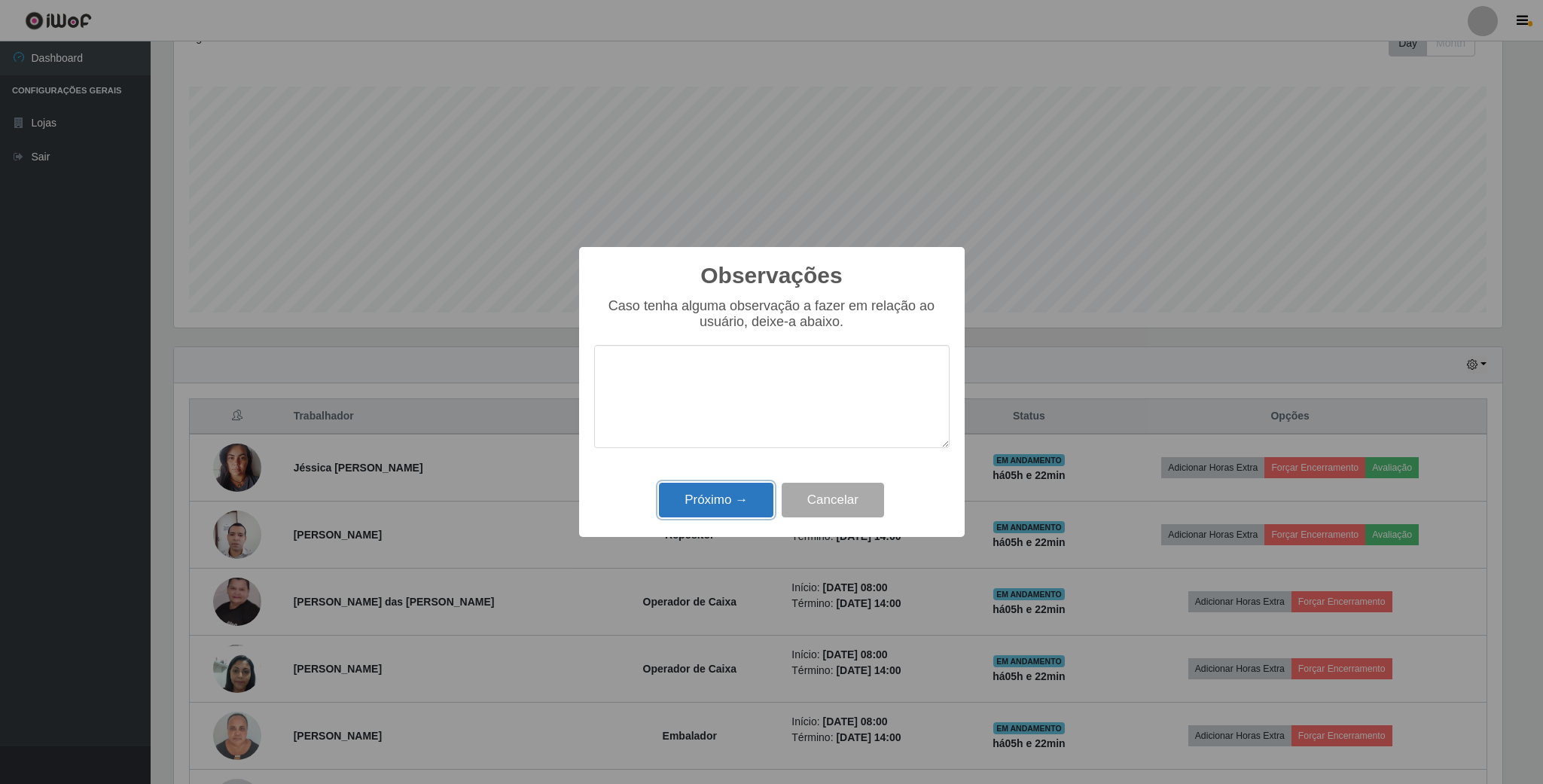
click at [735, 495] on button "Próximo →" at bounding box center [716, 501] width 115 height 35
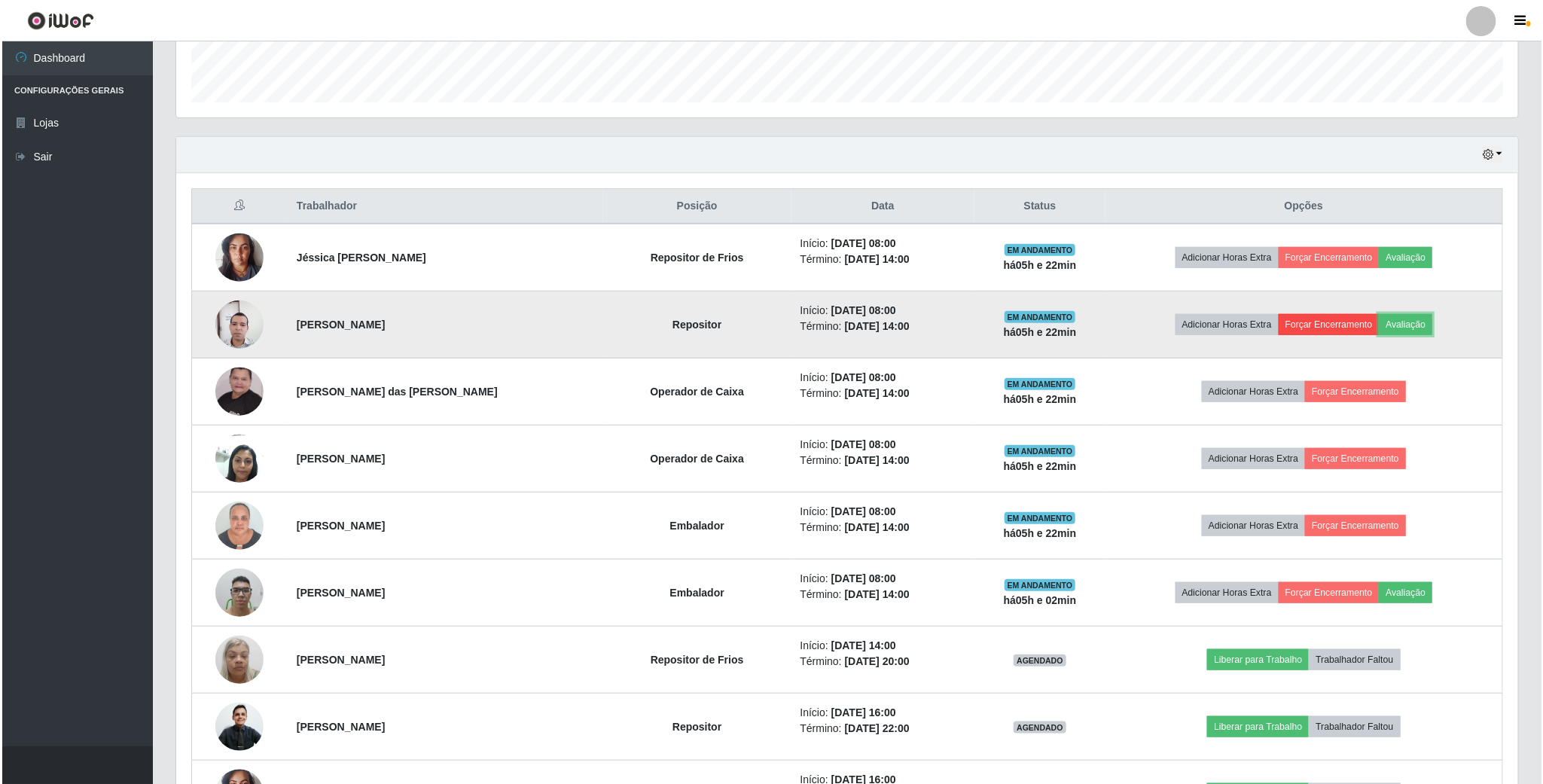
scroll to position [0, 0]
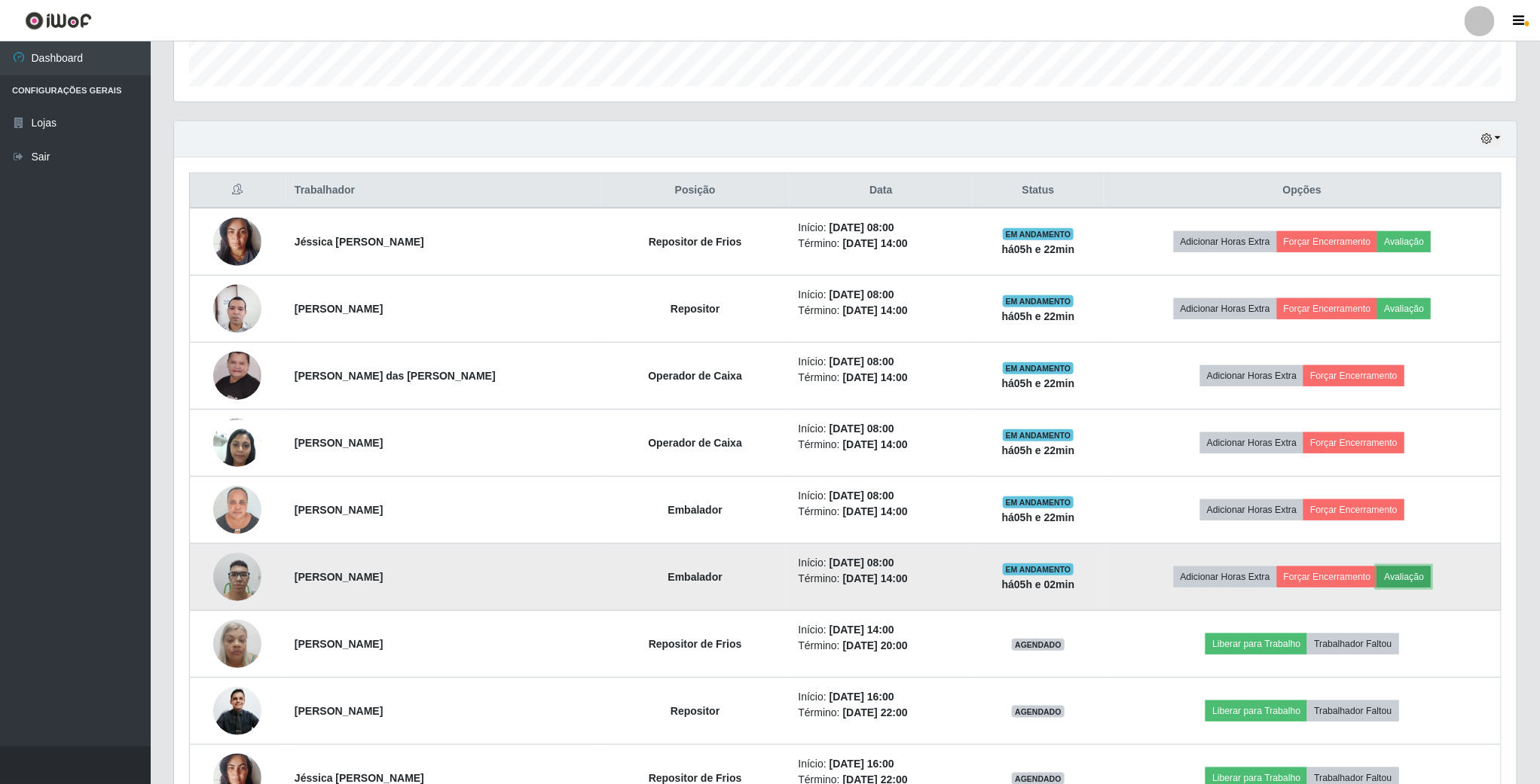
click at [1431, 586] on button "Avaliação" at bounding box center [1404, 577] width 54 height 21
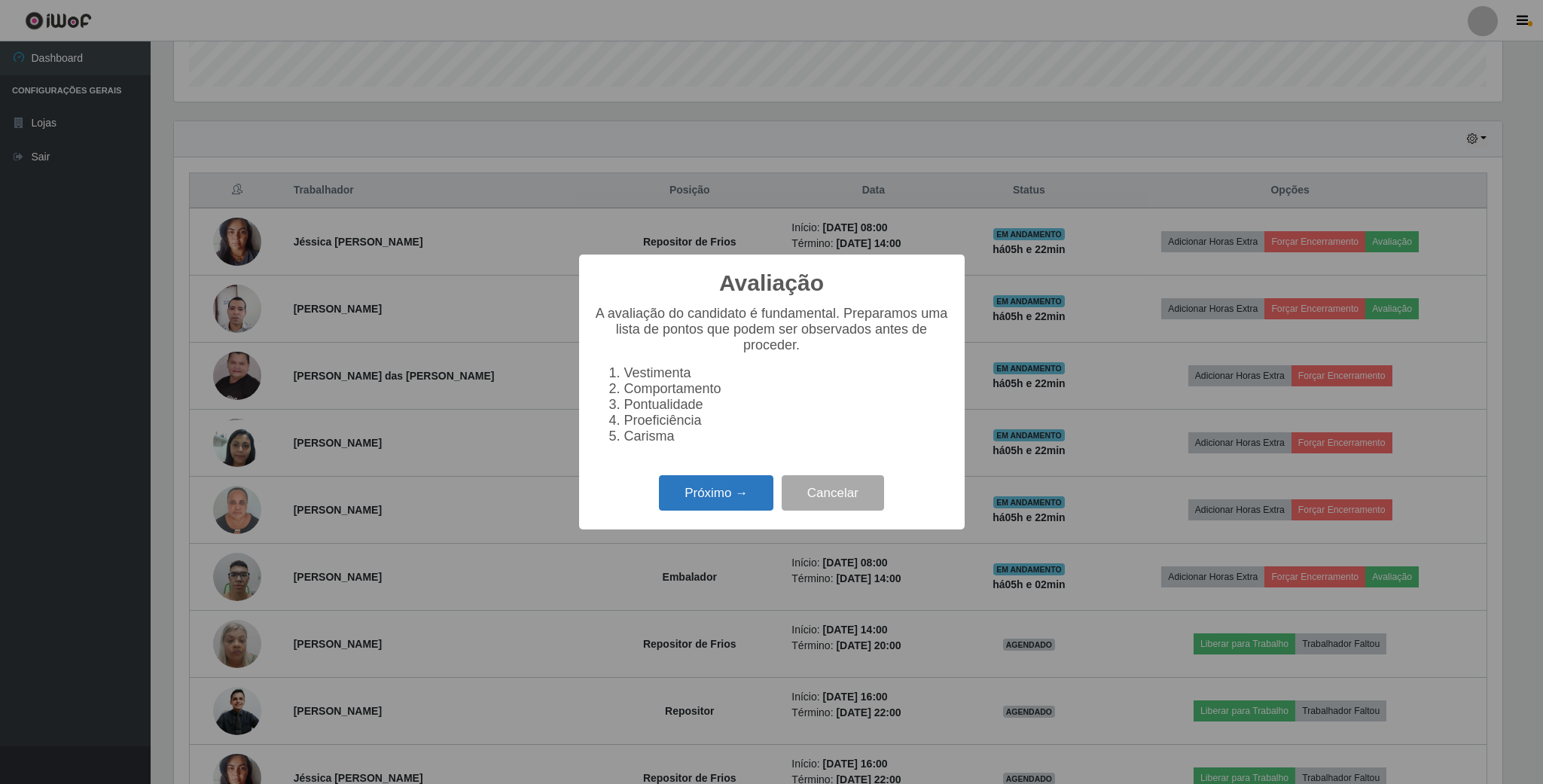
click at [753, 504] on button "Próximo →" at bounding box center [716, 492] width 115 height 35
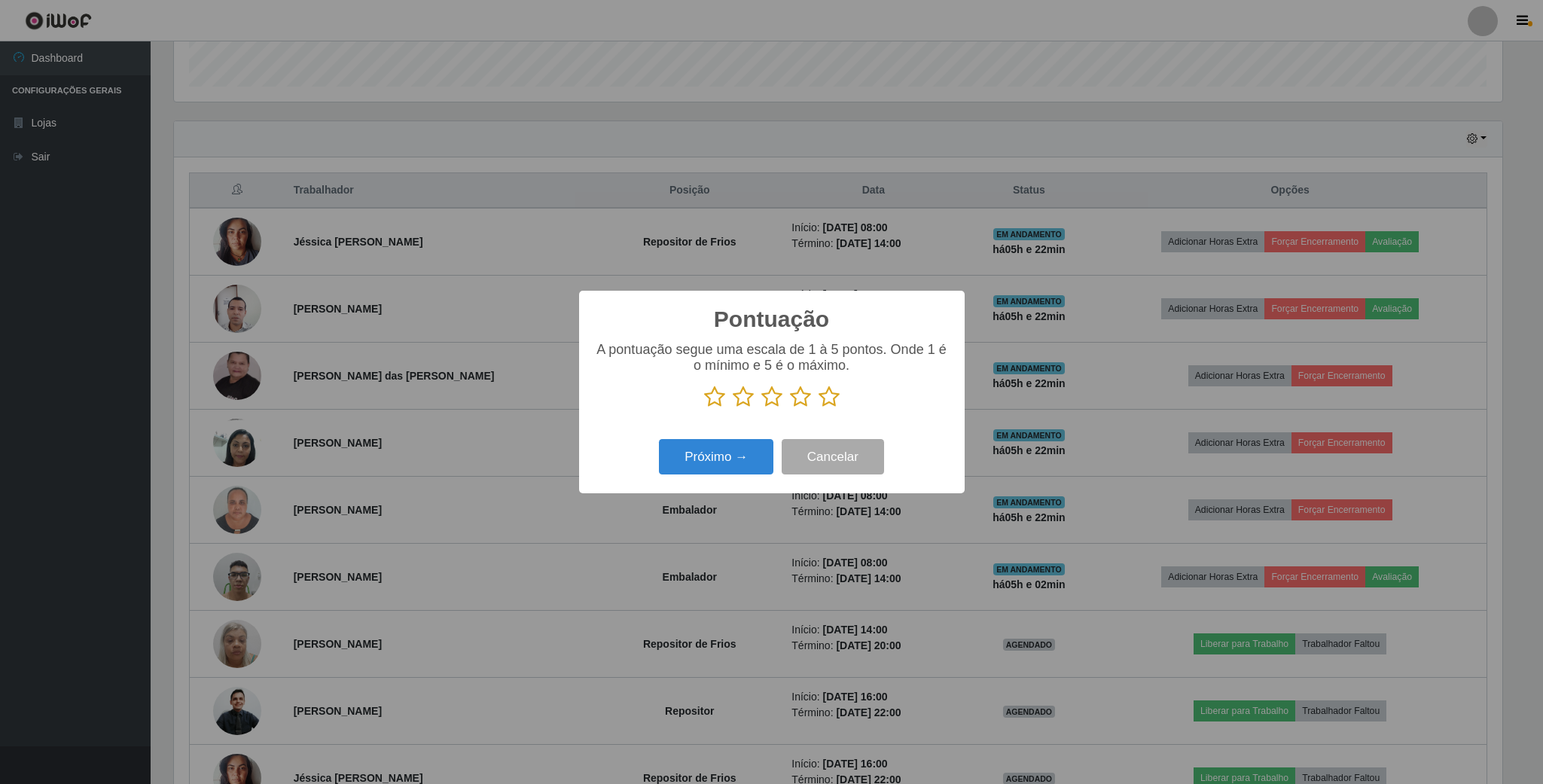
click at [827, 400] on icon at bounding box center [828, 397] width 21 height 22
click at [818, 408] on input "radio" at bounding box center [818, 408] width 0 height 0
click at [705, 456] on button "Próximo →" at bounding box center [716, 456] width 115 height 35
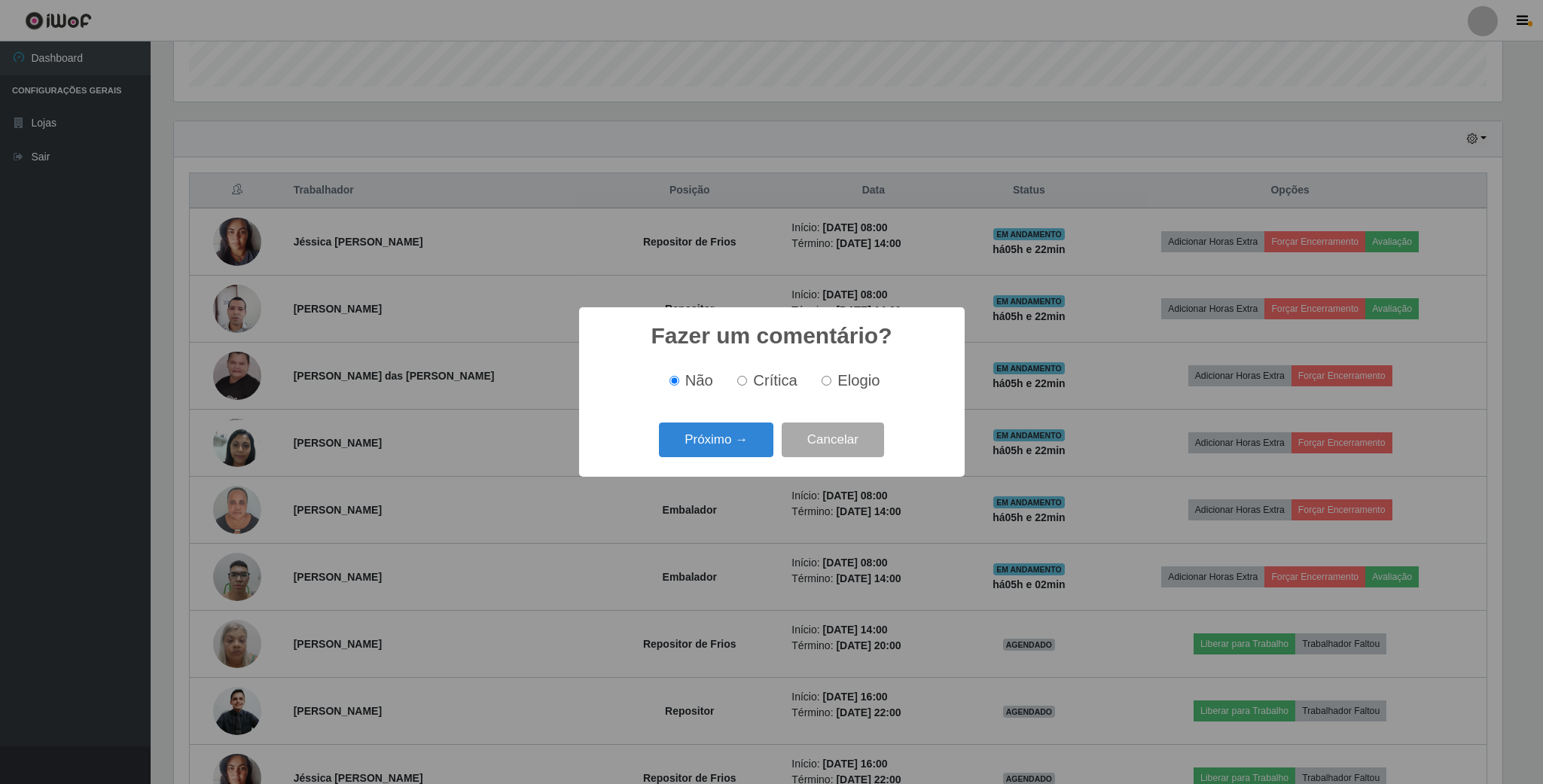
click at [818, 382] on label "Elogio" at bounding box center [847, 380] width 64 height 18
click at [822, 382] on input "Elogio" at bounding box center [827, 380] width 10 height 10
radio input "true"
click at [716, 443] on button "Próximo →" at bounding box center [716, 440] width 115 height 35
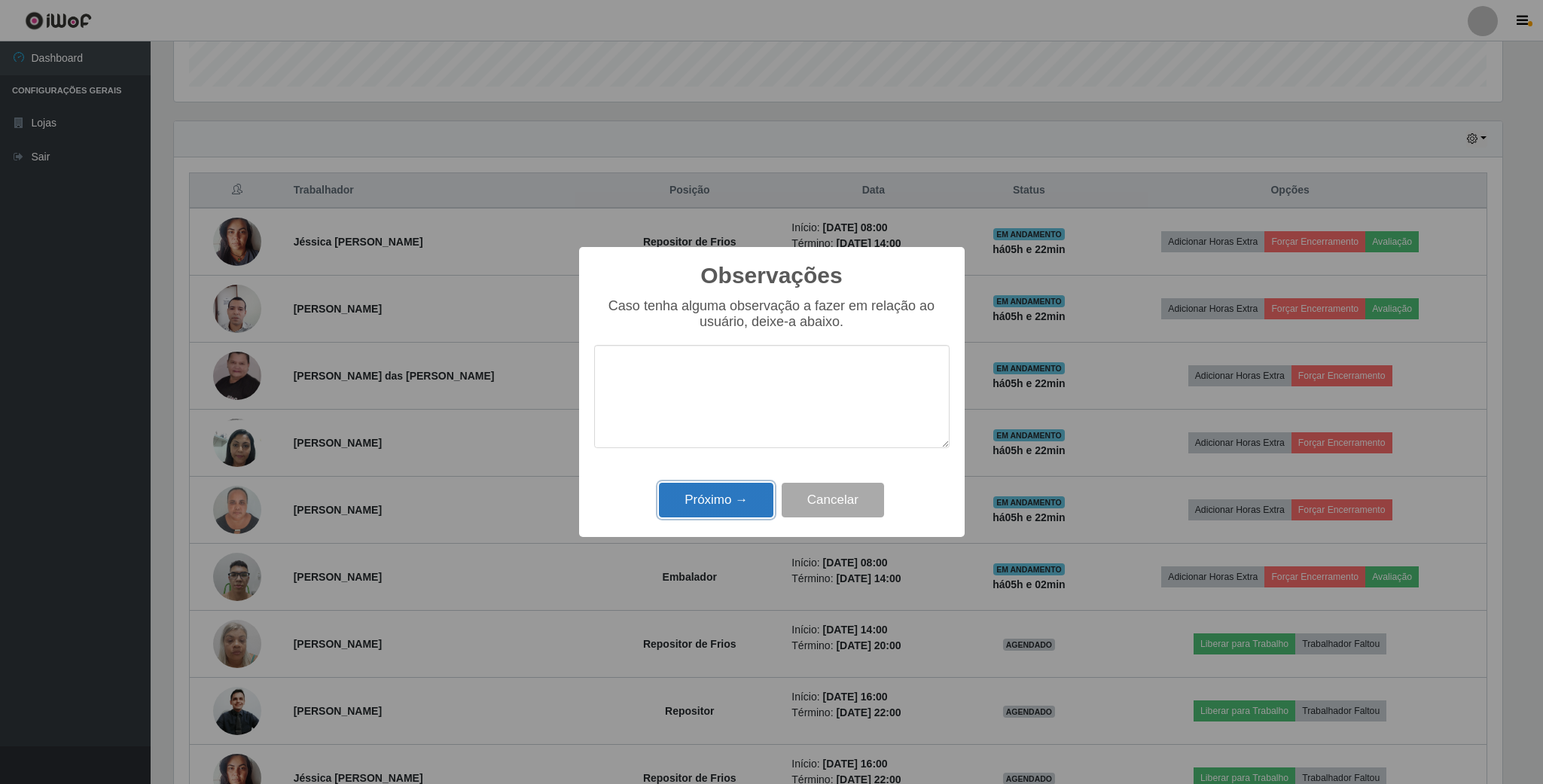
click at [710, 502] on button "Próximo →" at bounding box center [716, 501] width 115 height 35
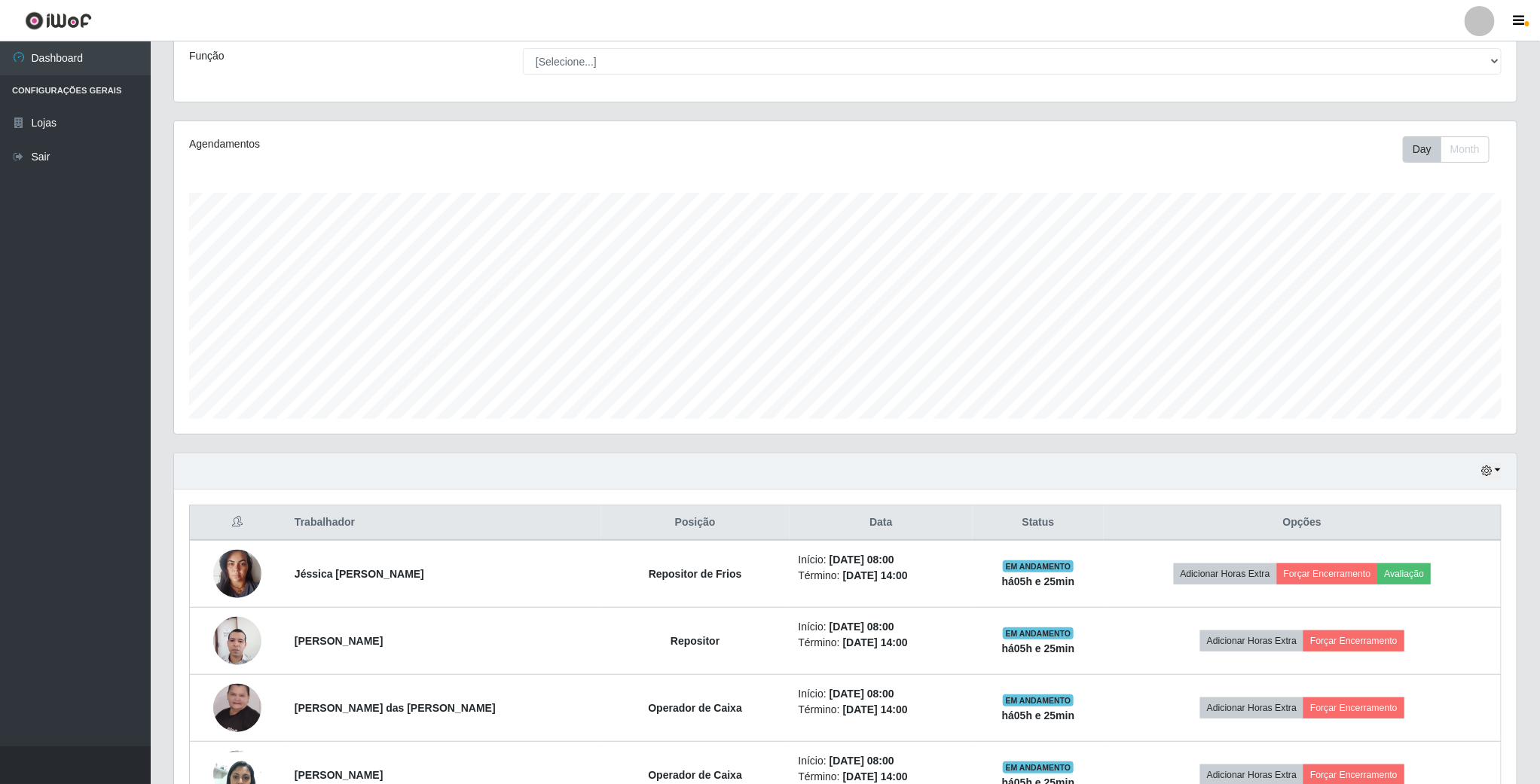
scroll to position [81, 0]
